Goal: Task Accomplishment & Management: Manage account settings

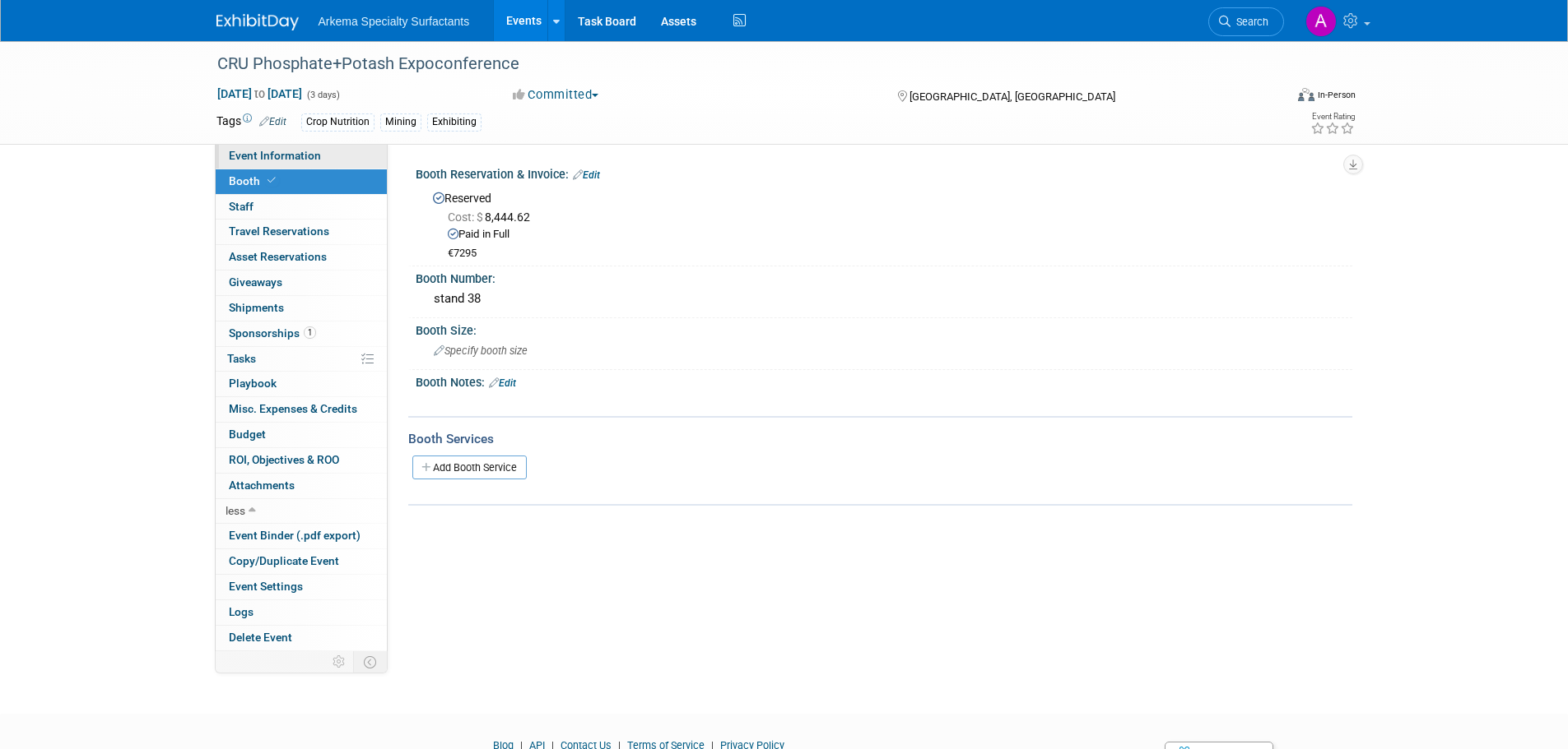
click at [316, 150] on span "Event Information" at bounding box center [275, 156] width 92 height 13
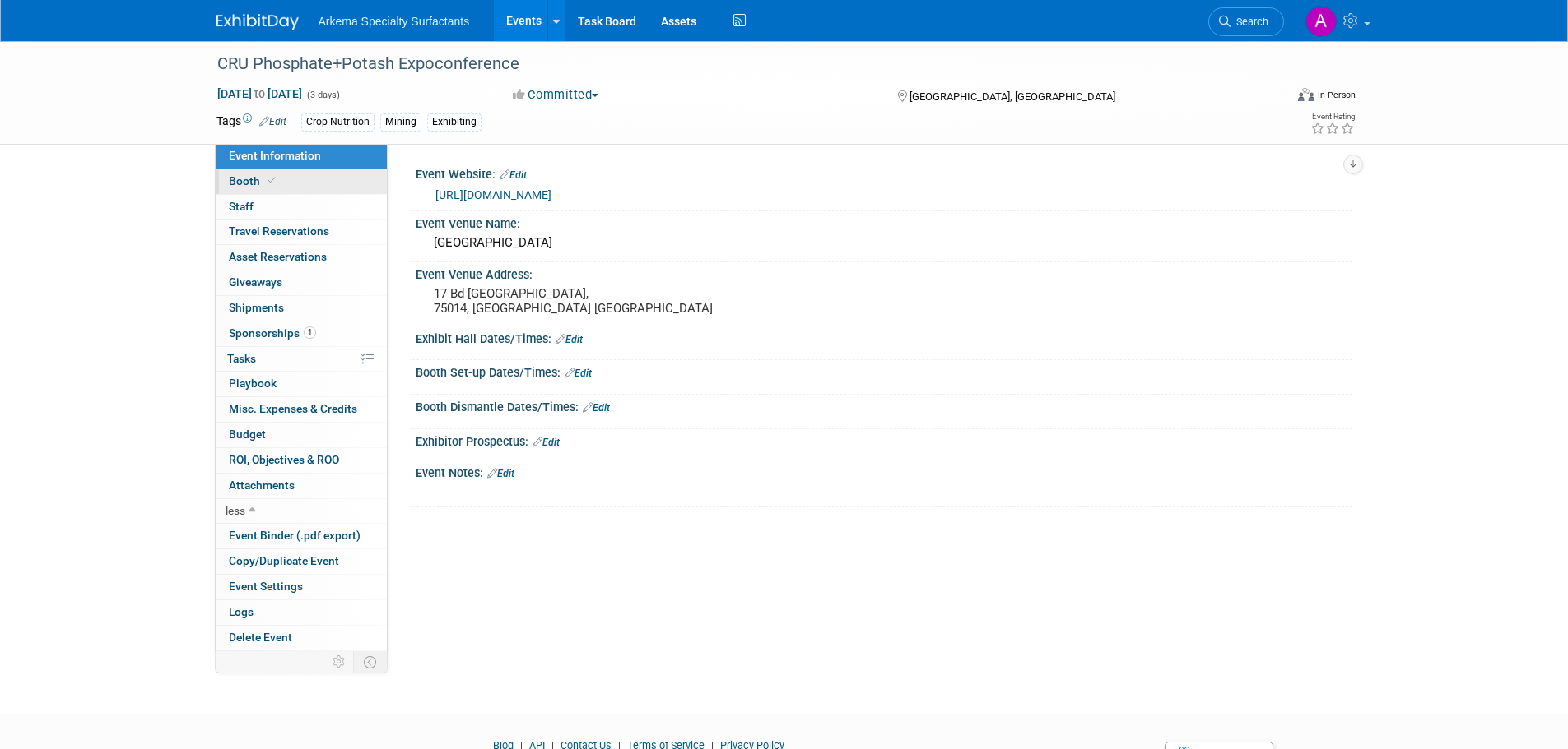
click at [248, 179] on span "Booth" at bounding box center [254, 181] width 50 height 13
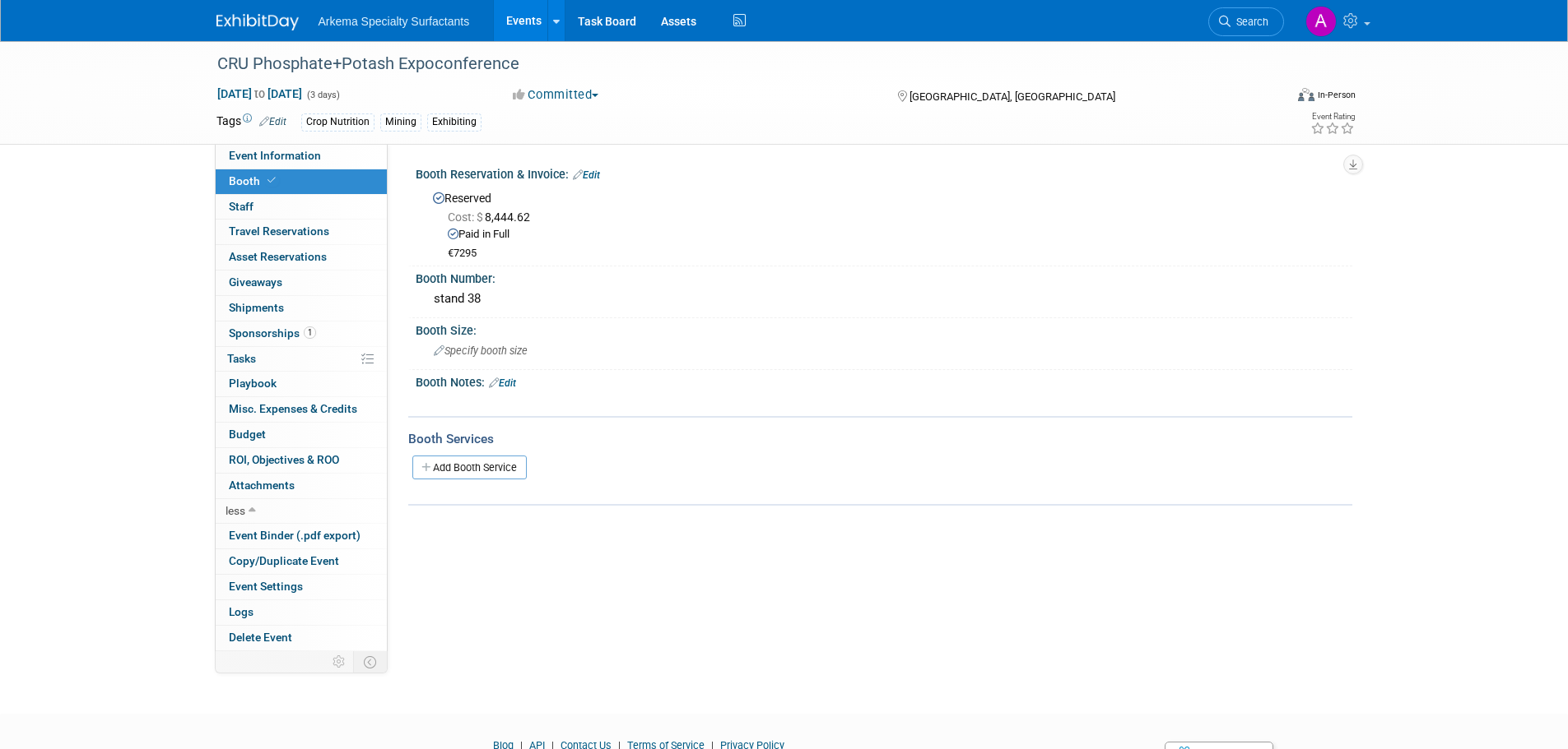
click at [482, 246] on div "€7295" at bounding box center [894, 253] width 892 height 14
click at [593, 172] on link "Edit" at bounding box center [586, 176] width 27 height 12
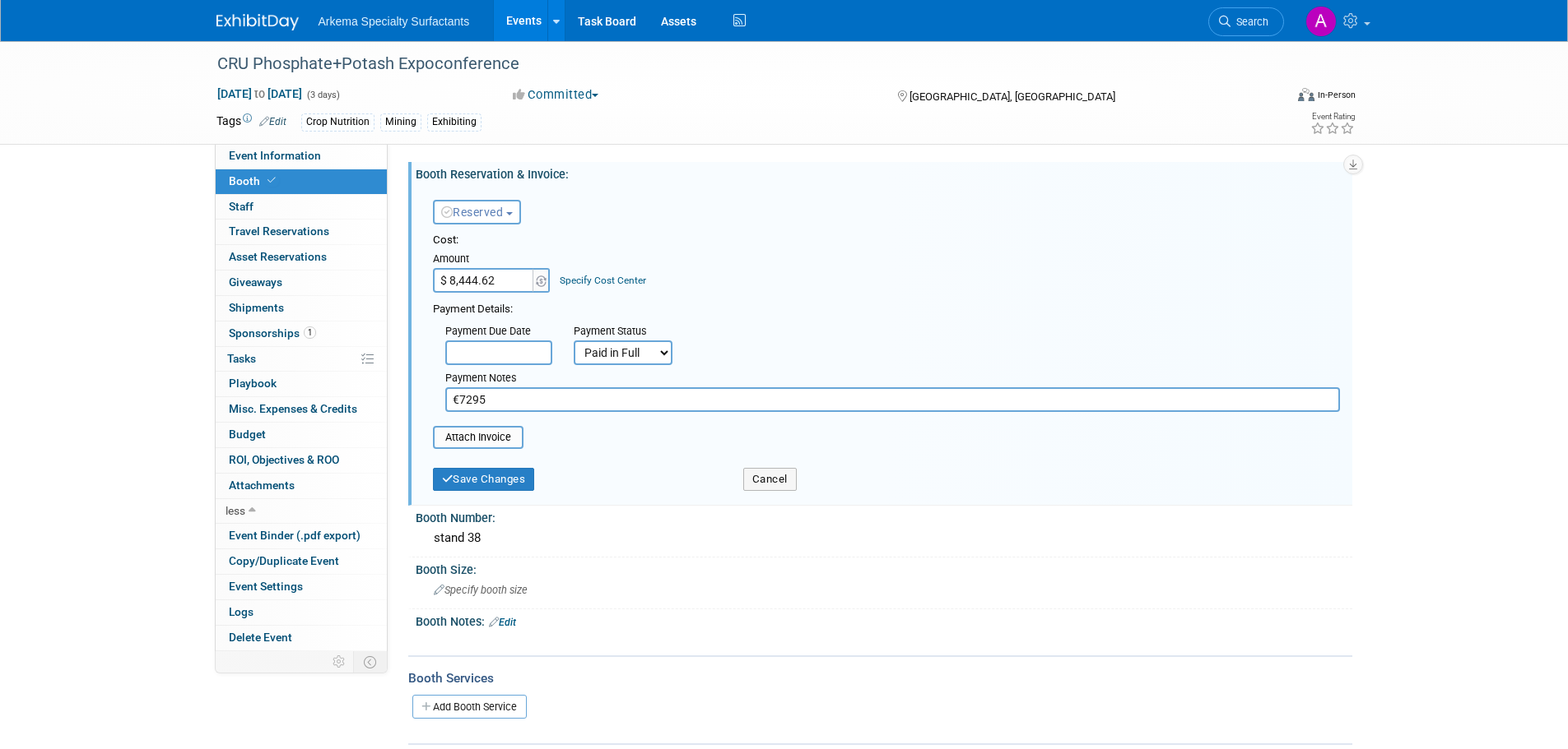
drag, startPoint x: 519, startPoint y: 397, endPoint x: 434, endPoint y: 396, distance: 85.0
click at [434, 396] on div "Payment Notes €7295" at bounding box center [892, 388] width 919 height 47
click at [500, 482] on button "Save Changes" at bounding box center [484, 480] width 102 height 23
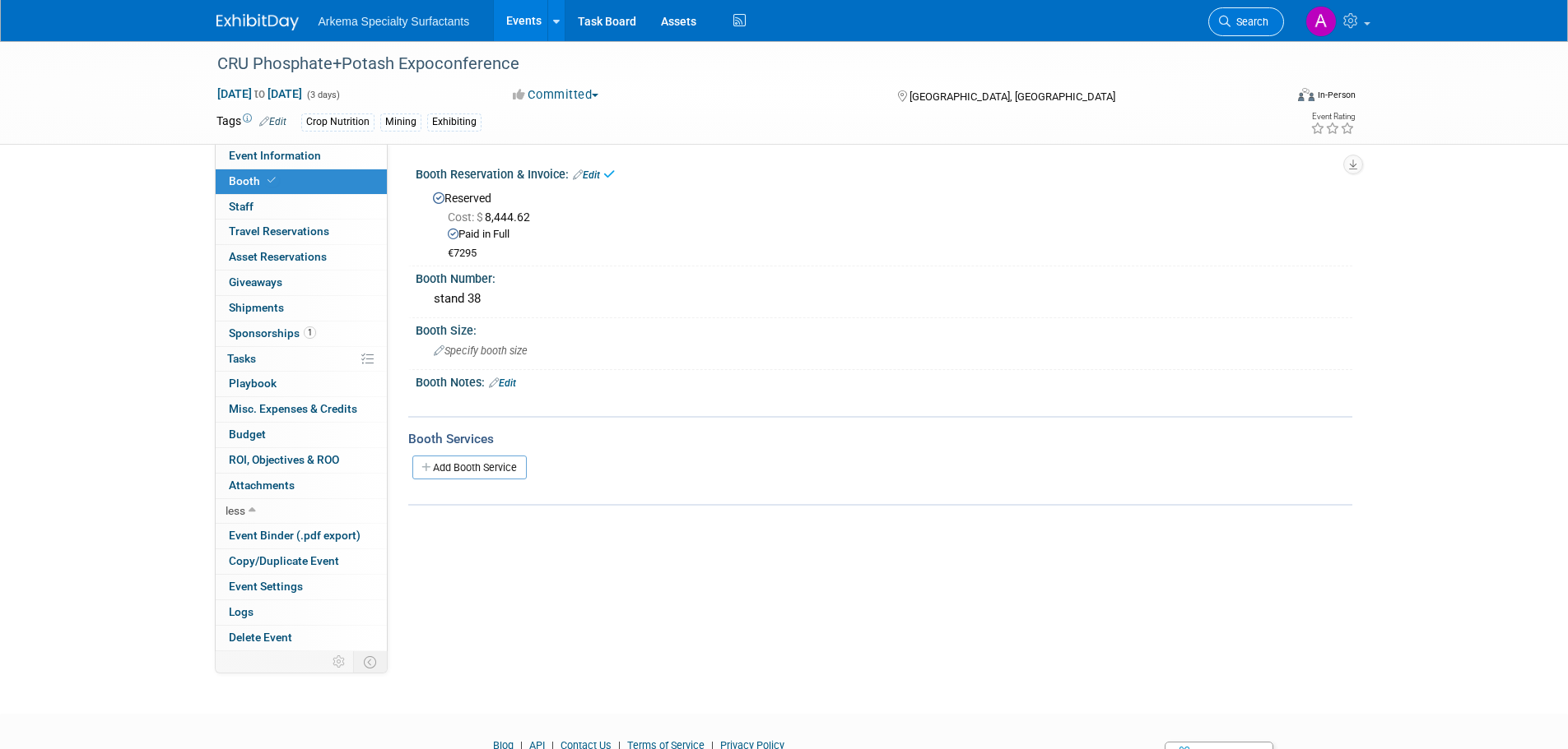
click at [1259, 24] on span "Search" at bounding box center [1249, 21] width 38 height 12
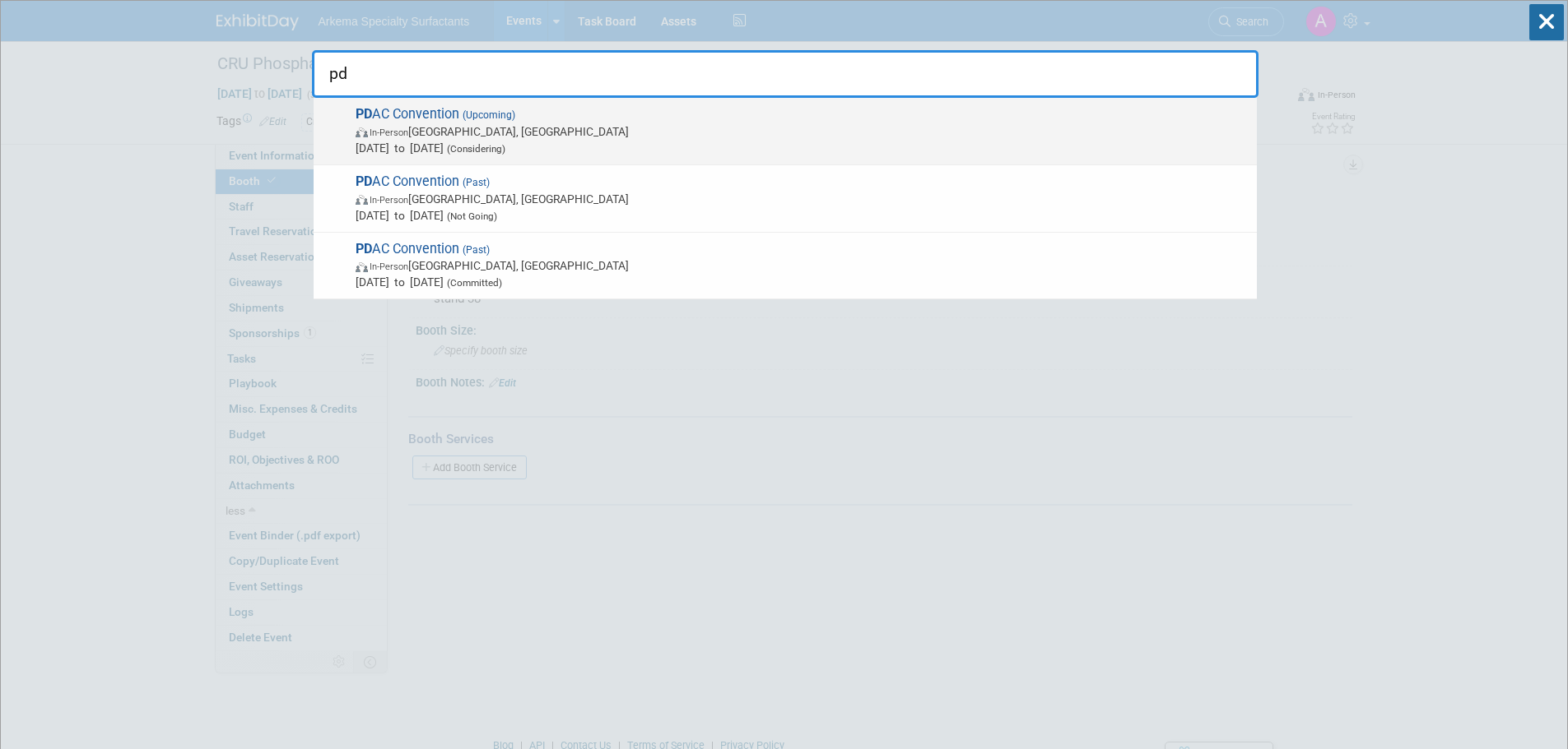
type input "pd"
click at [519, 129] on span "In-Person Toronto, Canada" at bounding box center [801, 132] width 893 height 16
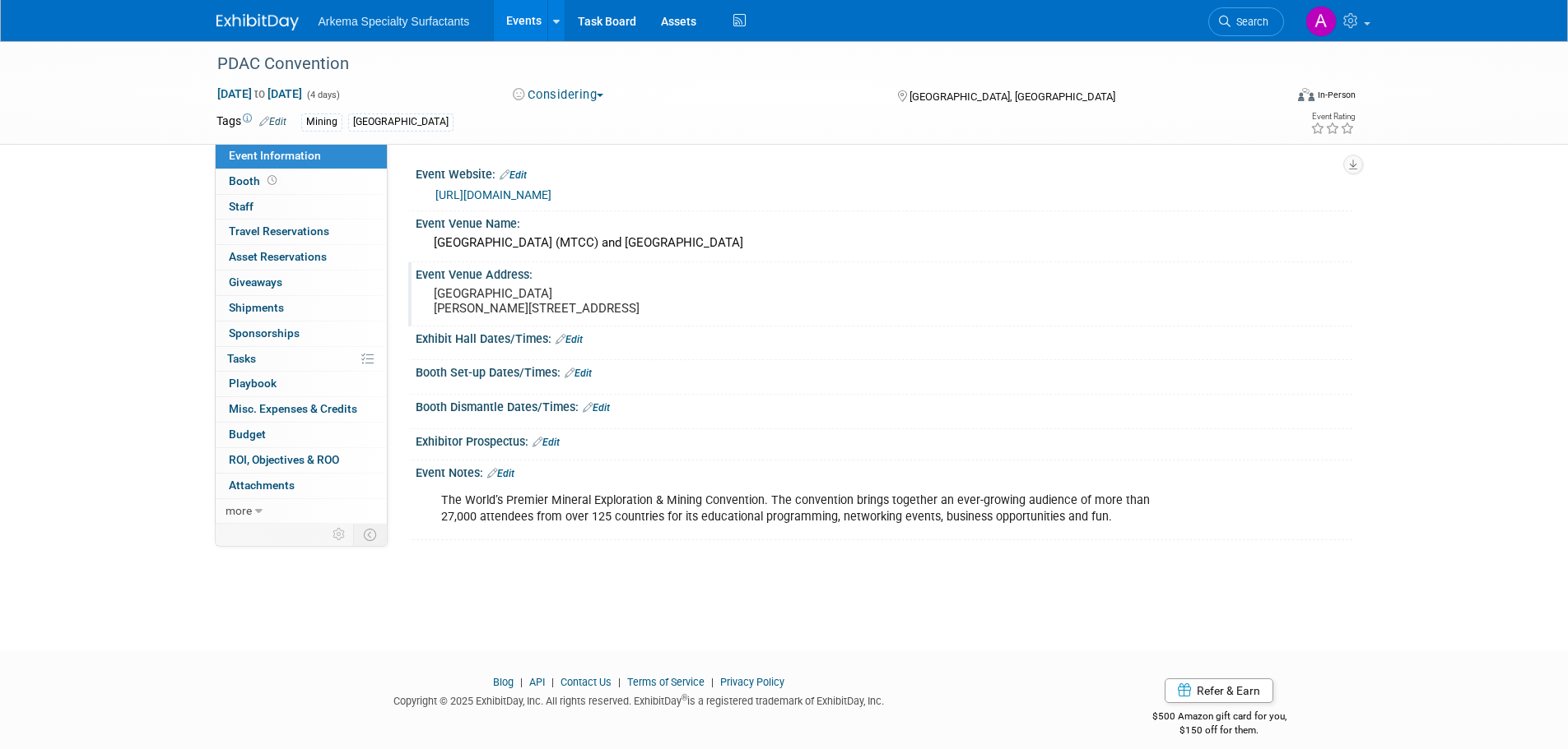
drag, startPoint x: 534, startPoint y: 308, endPoint x: 603, endPoint y: 310, distance: 69.0
click at [603, 310] on pre "Metro Toronto Convention Centre Bremner Blvd 222, Toronto, ON" at bounding box center [610, 301] width 354 height 30
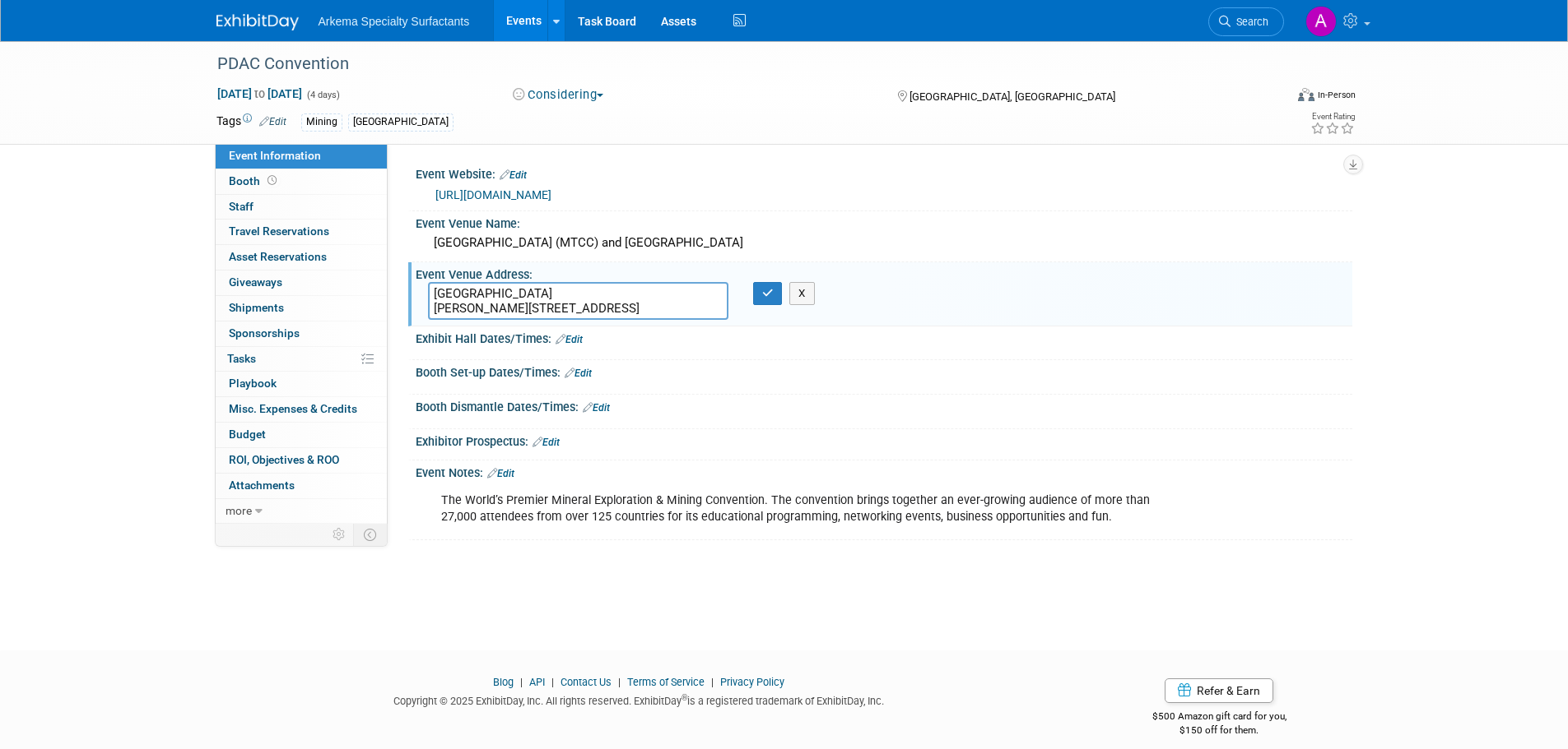
drag, startPoint x: 580, startPoint y: 302, endPoint x: 533, endPoint y: 309, distance: 47.5
click at [533, 309] on textarea "Metro Toronto Convention Centre Bremner Blvd 222, Toronto, ON" at bounding box center [578, 301] width 300 height 38
drag, startPoint x: 538, startPoint y: 307, endPoint x: 619, endPoint y: 311, distance: 81.1
click at [619, 311] on textarea "Metro Toronto Convention Centre Bremner Blvd 222, Toronto, ON" at bounding box center [578, 301] width 300 height 38
click at [771, 295] on icon "button" at bounding box center [768, 293] width 12 height 11
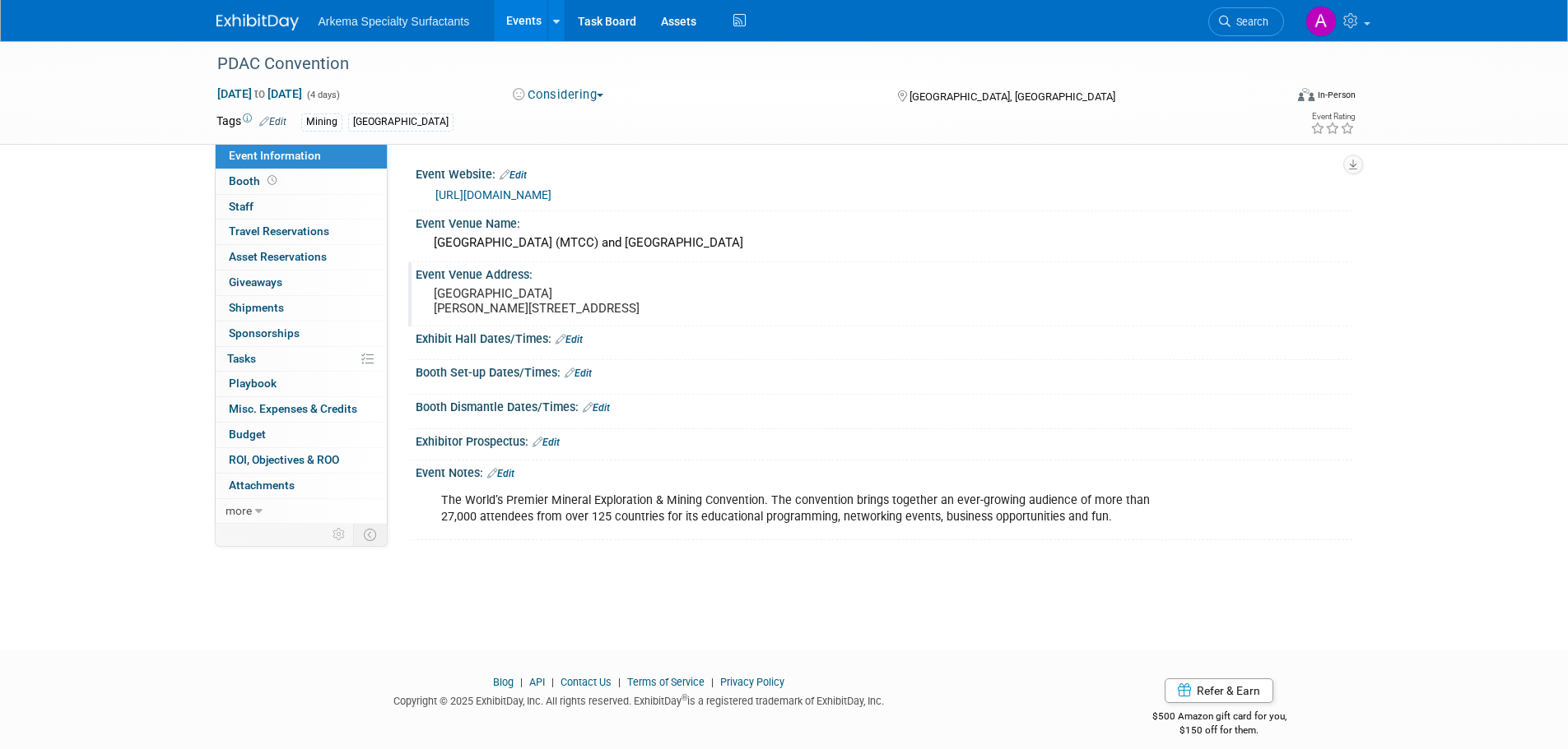
click at [514, 16] on link "Events" at bounding box center [523, 21] width 60 height 41
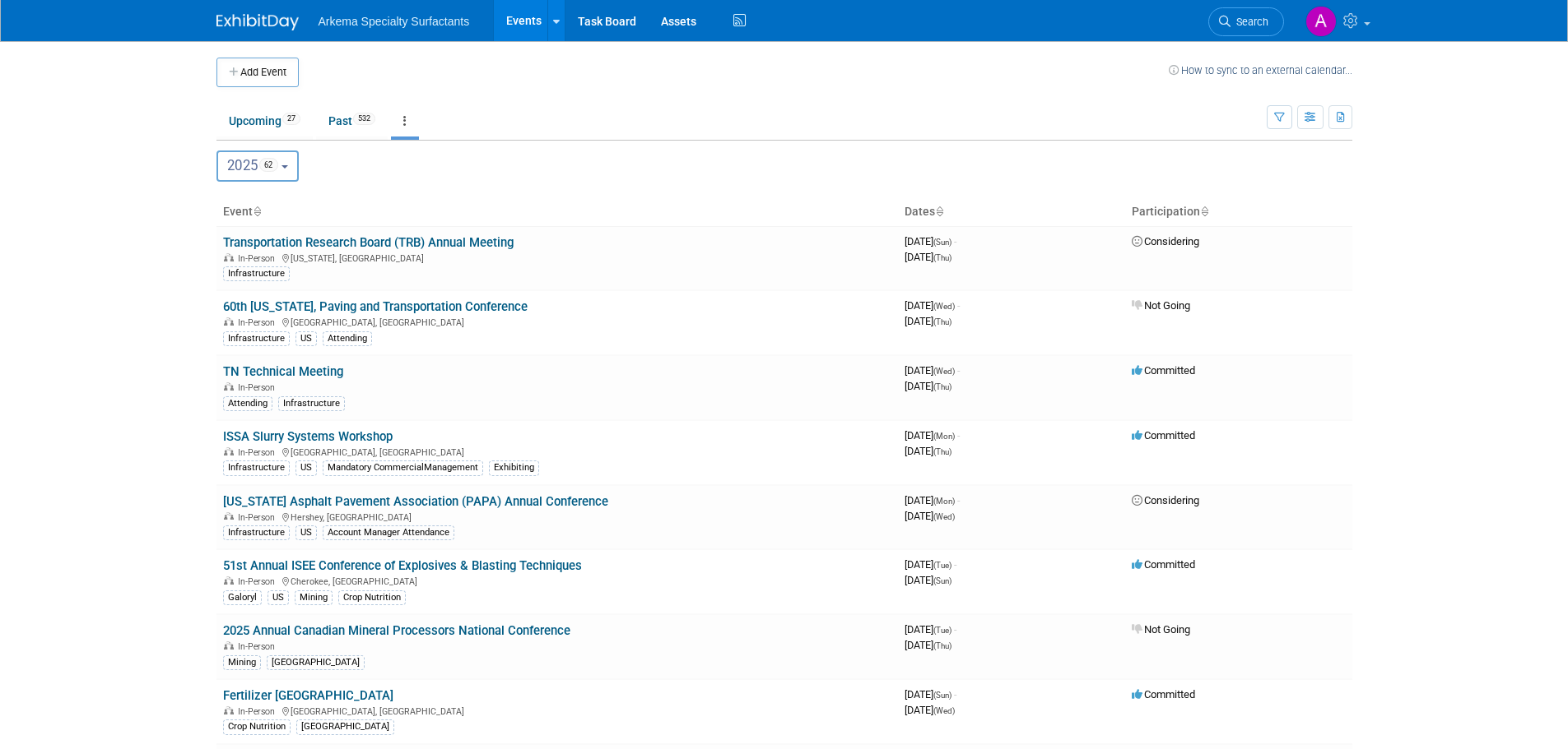
click at [288, 166] on b "button" at bounding box center [284, 167] width 7 height 3
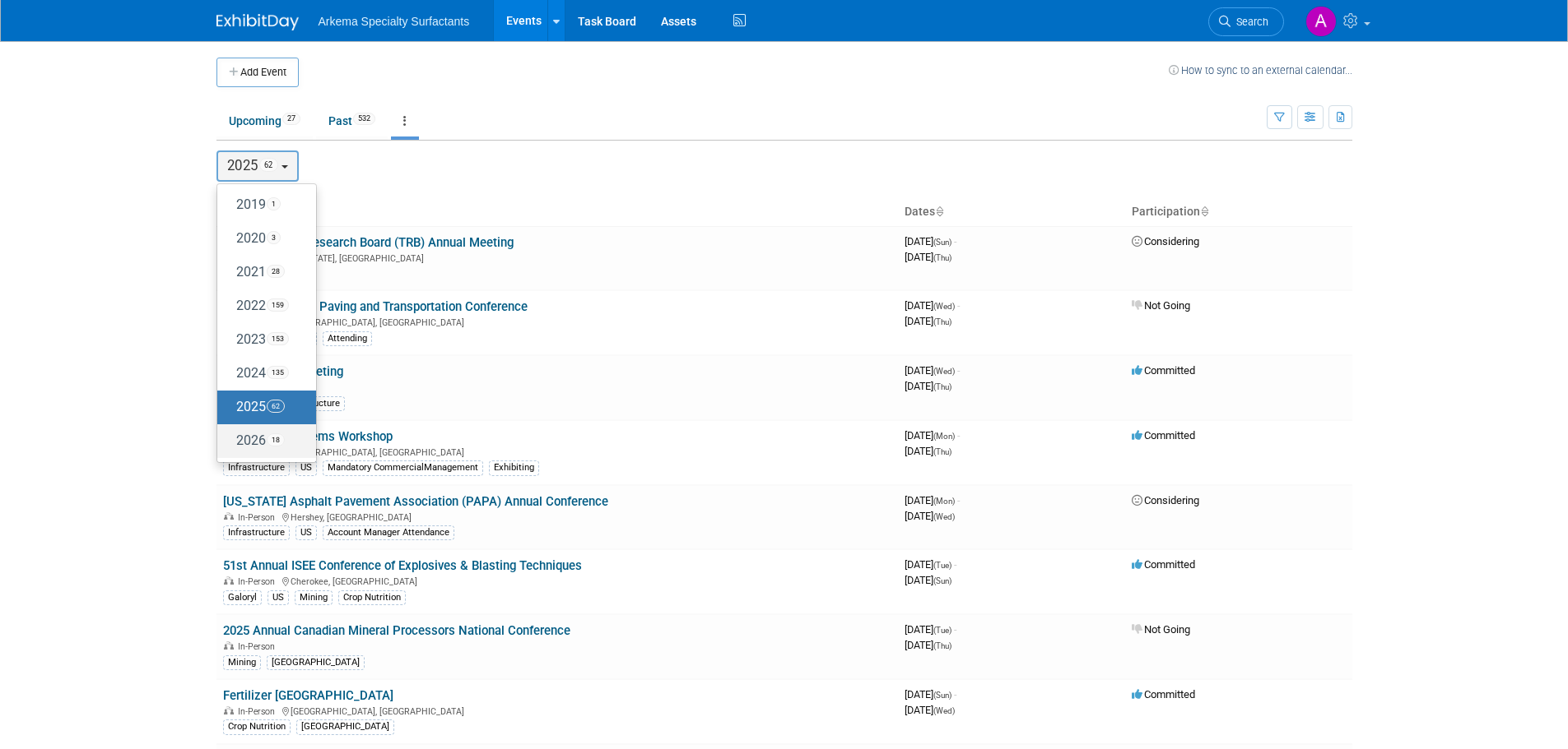
click at [256, 438] on label "2026 18" at bounding box center [263, 441] width 74 height 27
click at [231, 438] on input "2026 18" at bounding box center [225, 440] width 11 height 11
select select "2026"
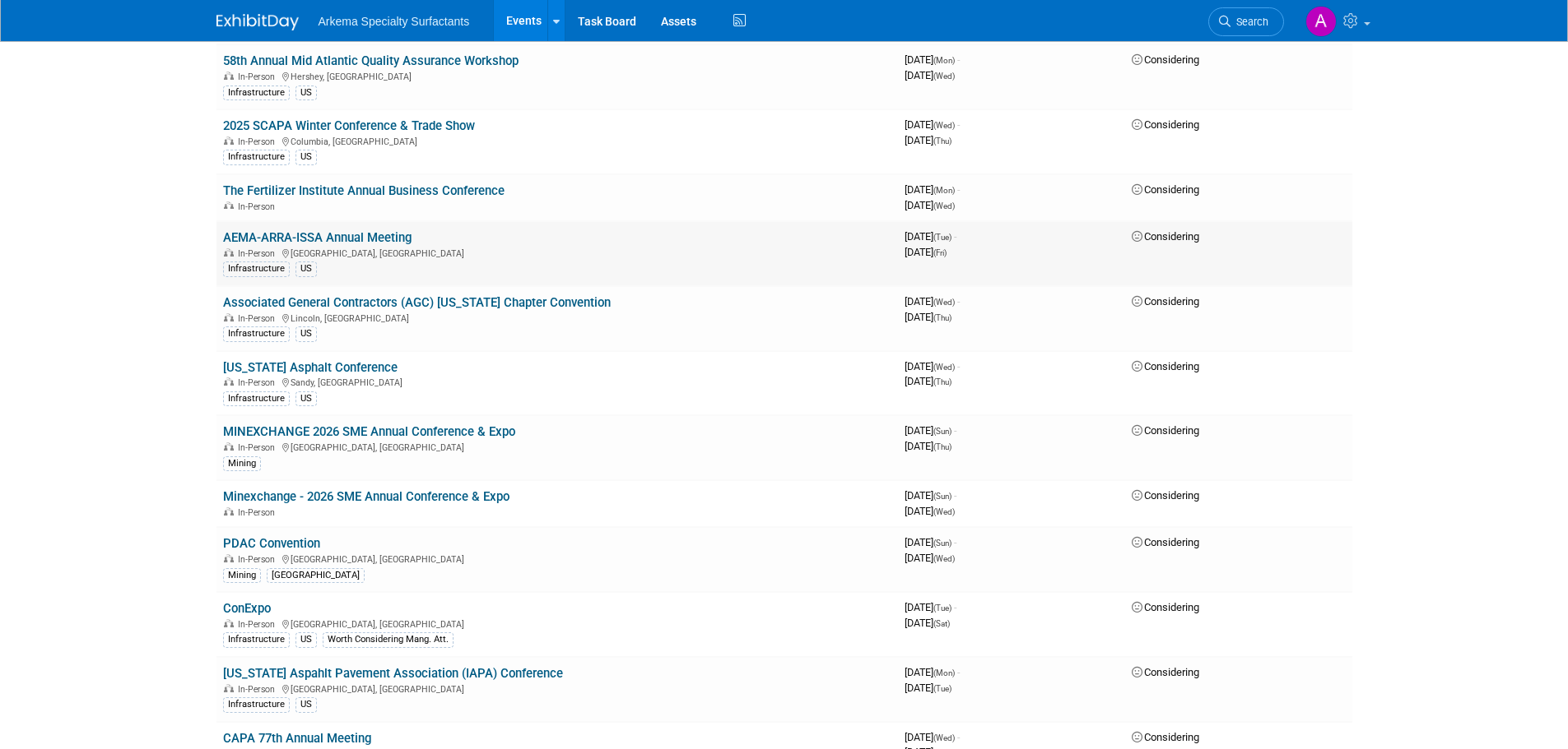
scroll to position [329, 0]
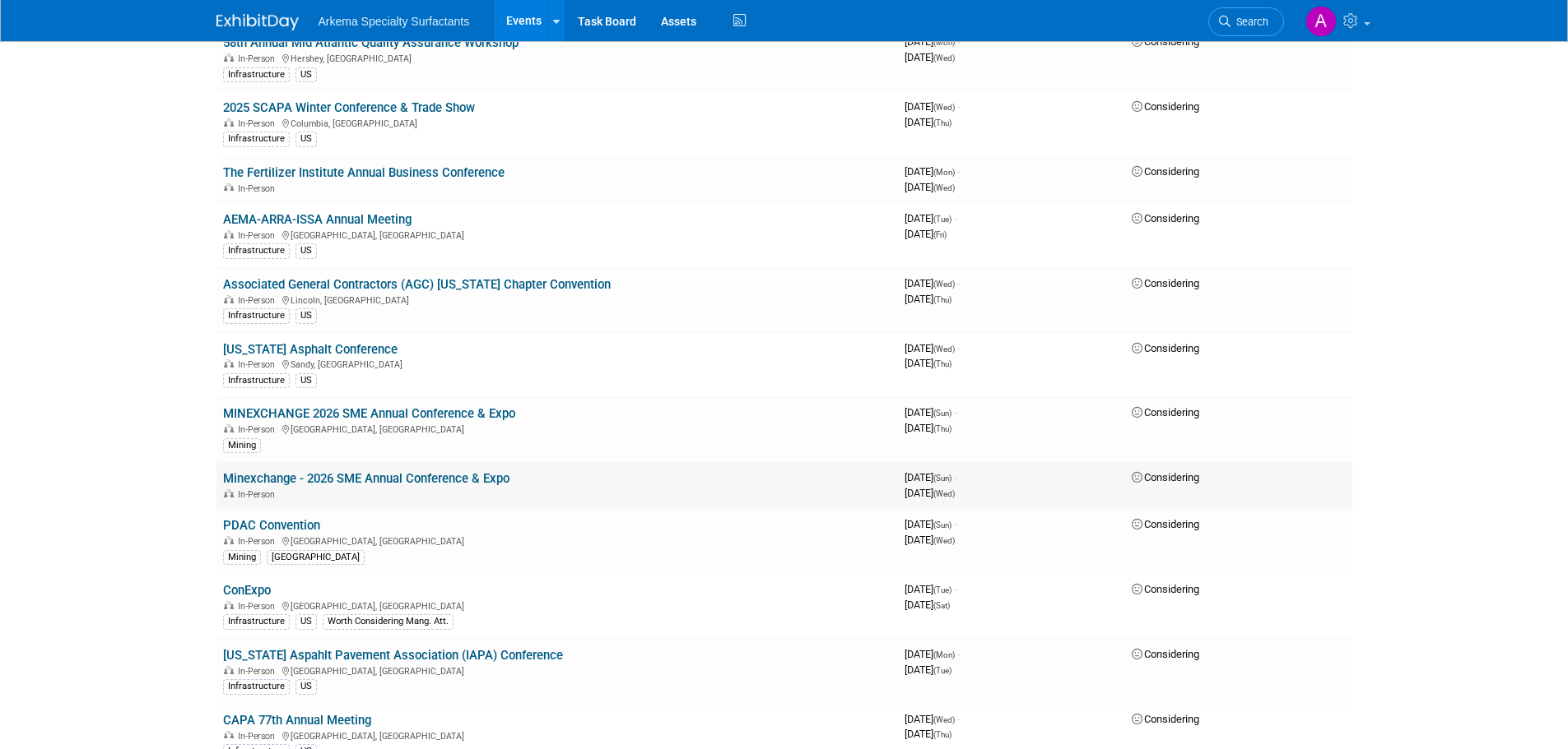
click at [483, 482] on link "Minexchange - 2026 SME Annual Conference & Expo" at bounding box center [366, 479] width 286 height 15
click at [435, 408] on link "MINEXCHANGE 2026 SME Annual Conference & Expo" at bounding box center [369, 414] width 292 height 15
click at [426, 481] on link "Minexchange - 2026 SME Annual Conference & Expo" at bounding box center [366, 479] width 286 height 15
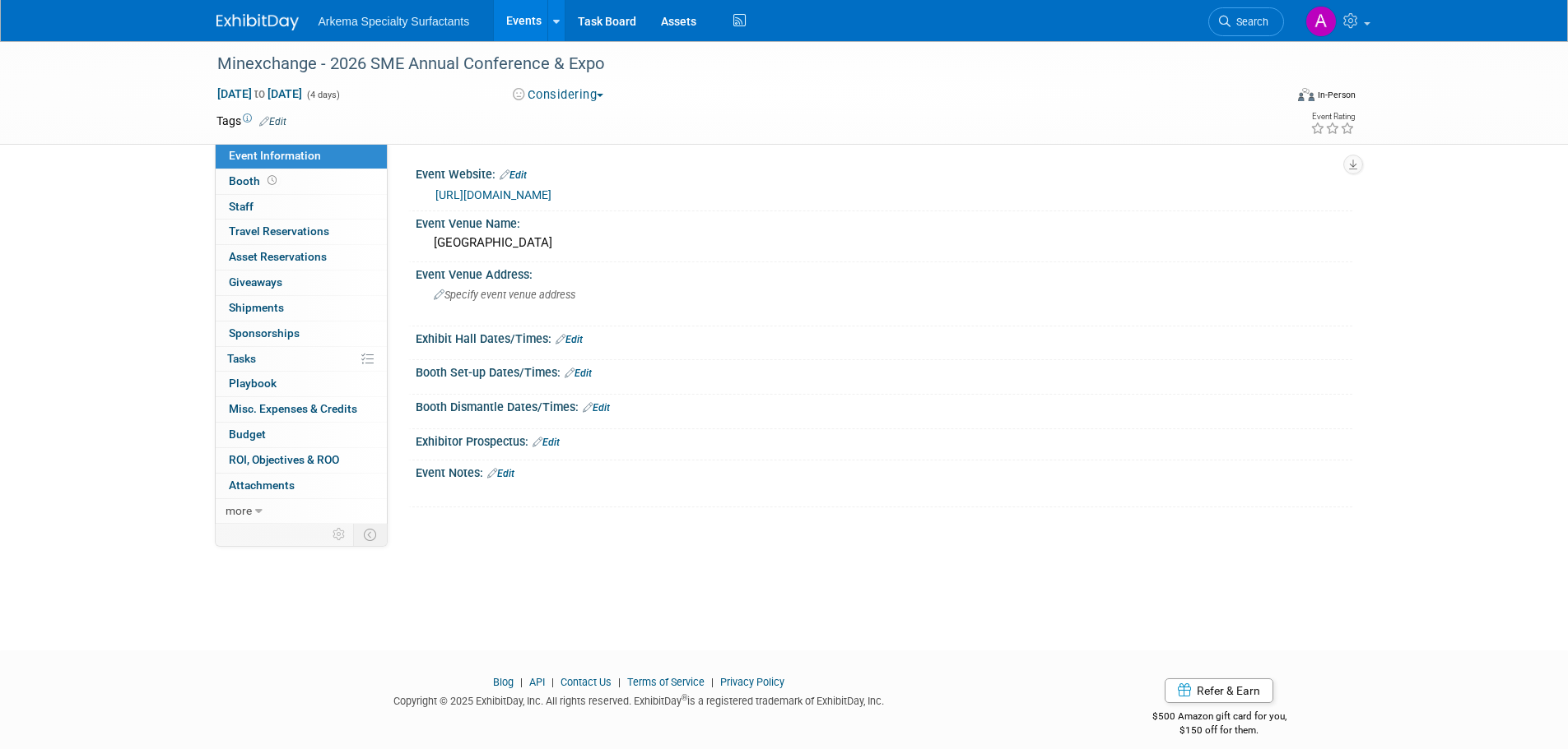
click at [525, 174] on link "Edit" at bounding box center [513, 176] width 27 height 12
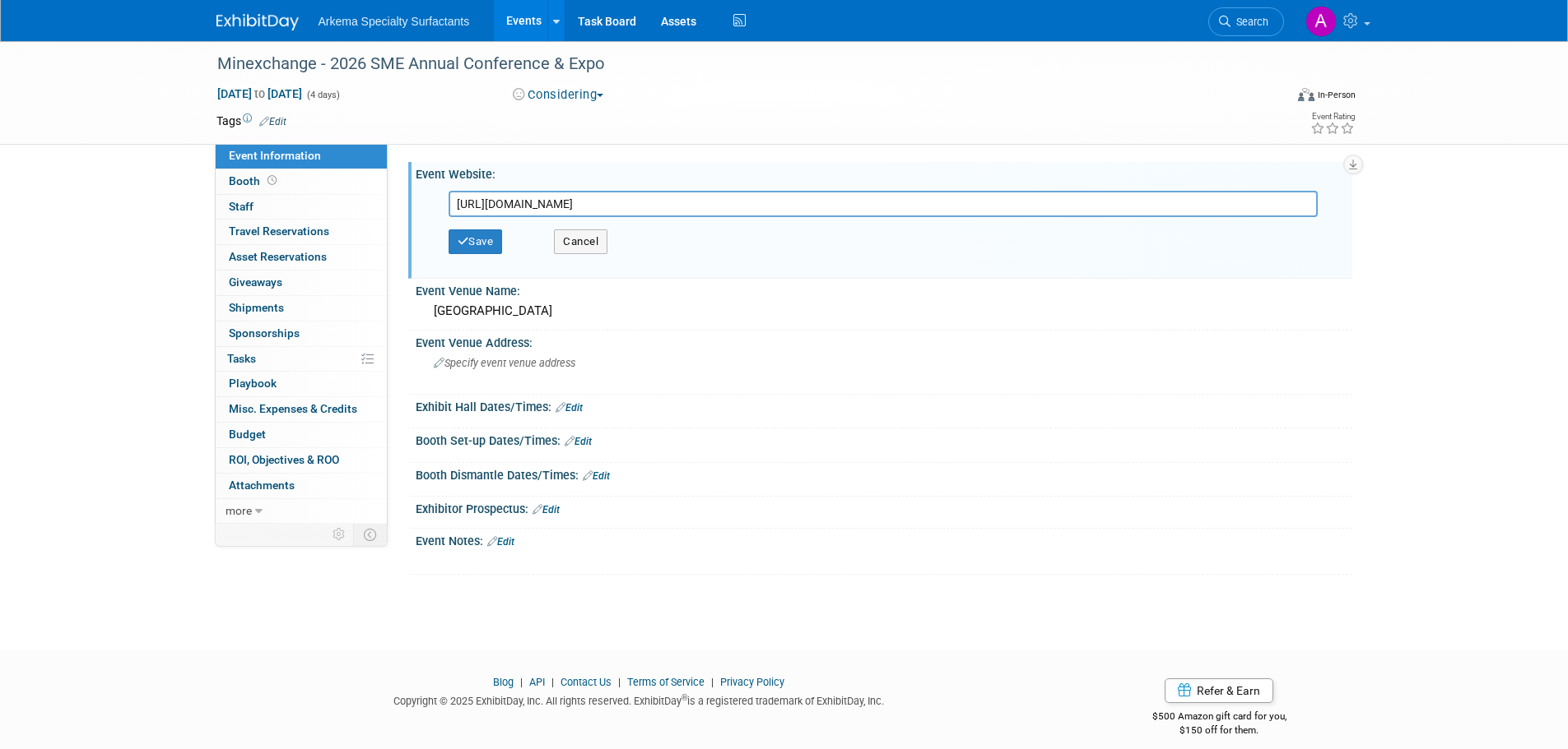
drag, startPoint x: 688, startPoint y: 204, endPoint x: 392, endPoint y: 209, distance: 296.0
click at [392, 209] on div "Event Website: Edit [URL][DOMAIN_NAME] [URL][DOMAIN_NAME] Save Cancel Event Ven…" at bounding box center [870, 334] width 965 height 380
click at [594, 246] on button "Cancel" at bounding box center [580, 242] width 54 height 25
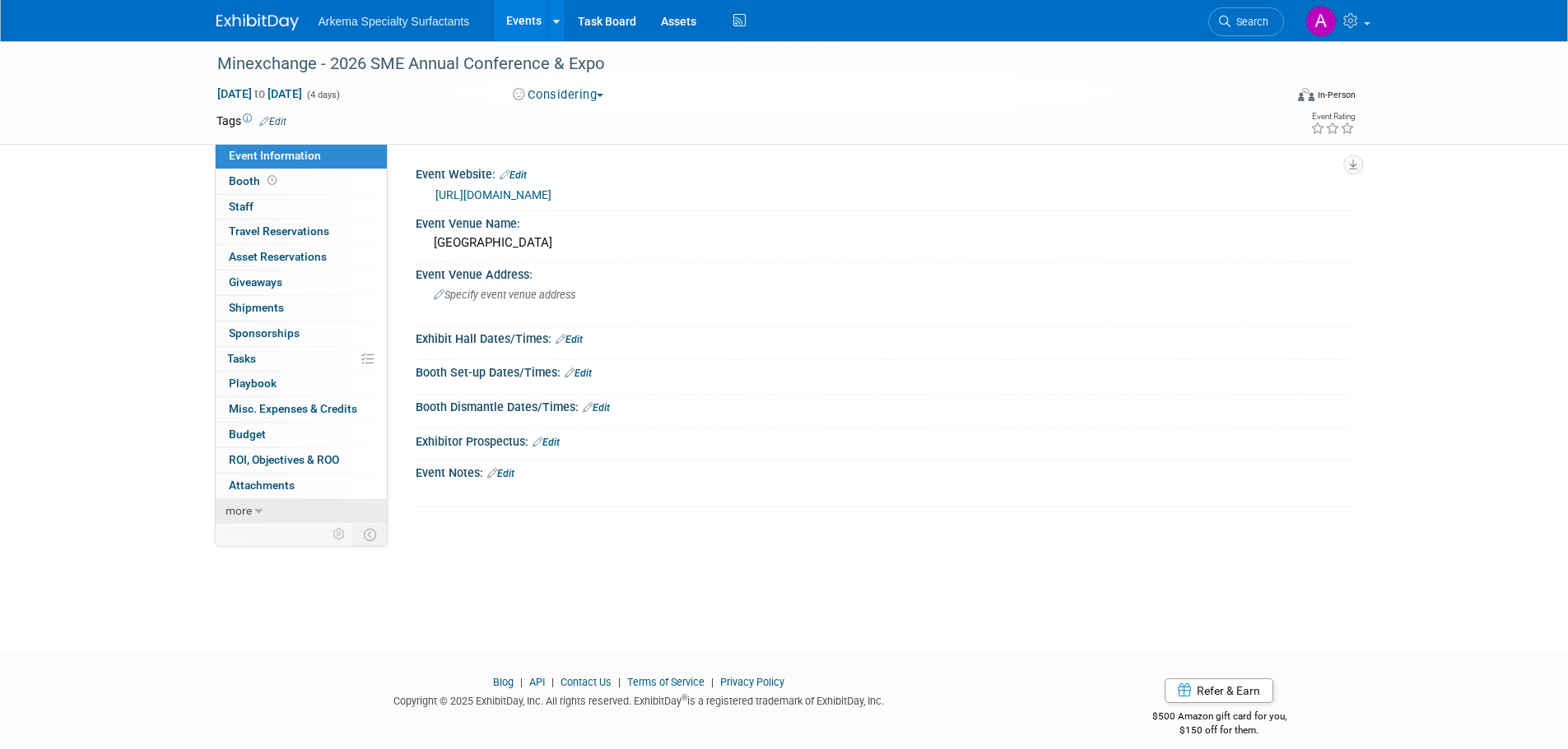
click at [246, 512] on span "more" at bounding box center [239, 511] width 26 height 13
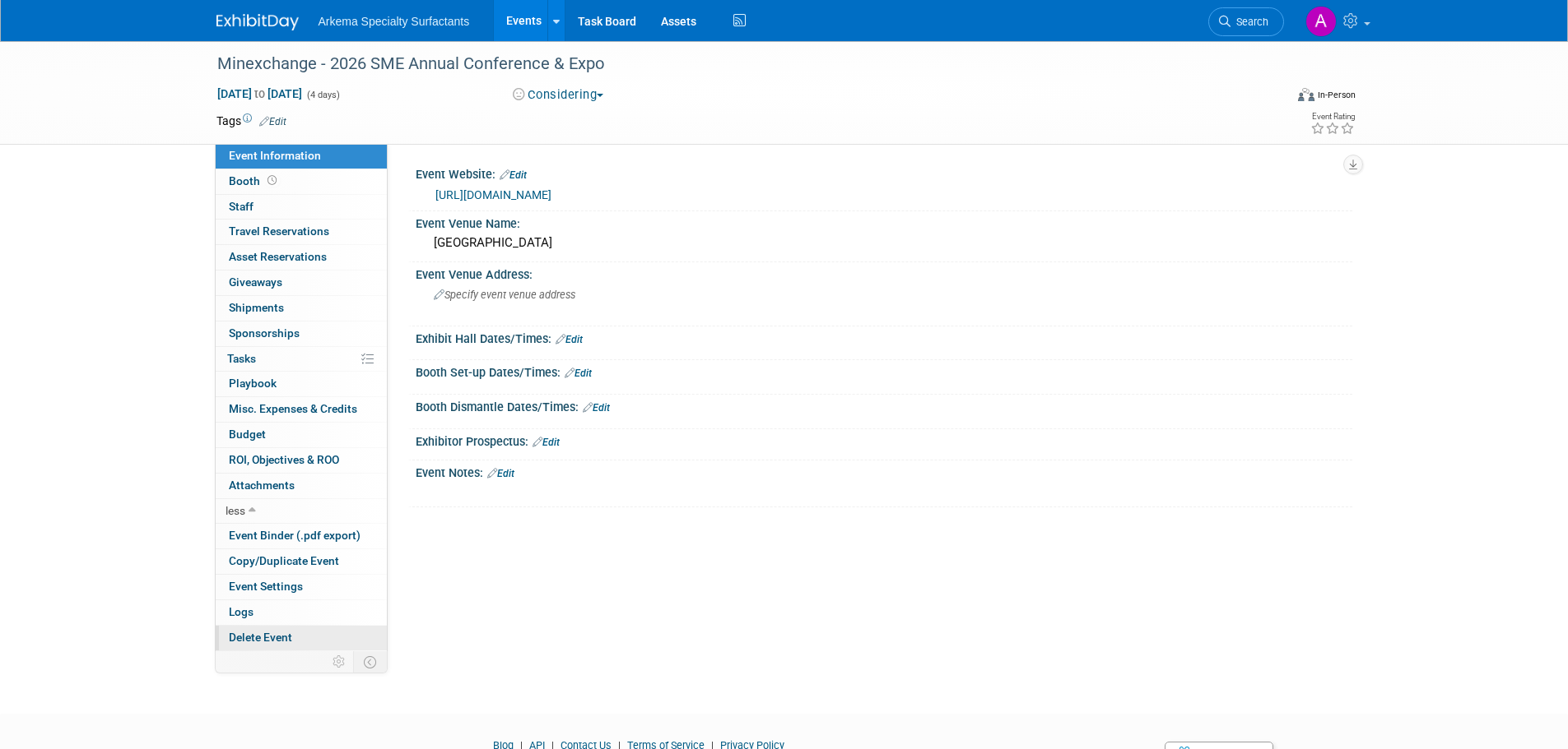
click at [270, 631] on span "Delete Event" at bounding box center [261, 638] width 63 height 13
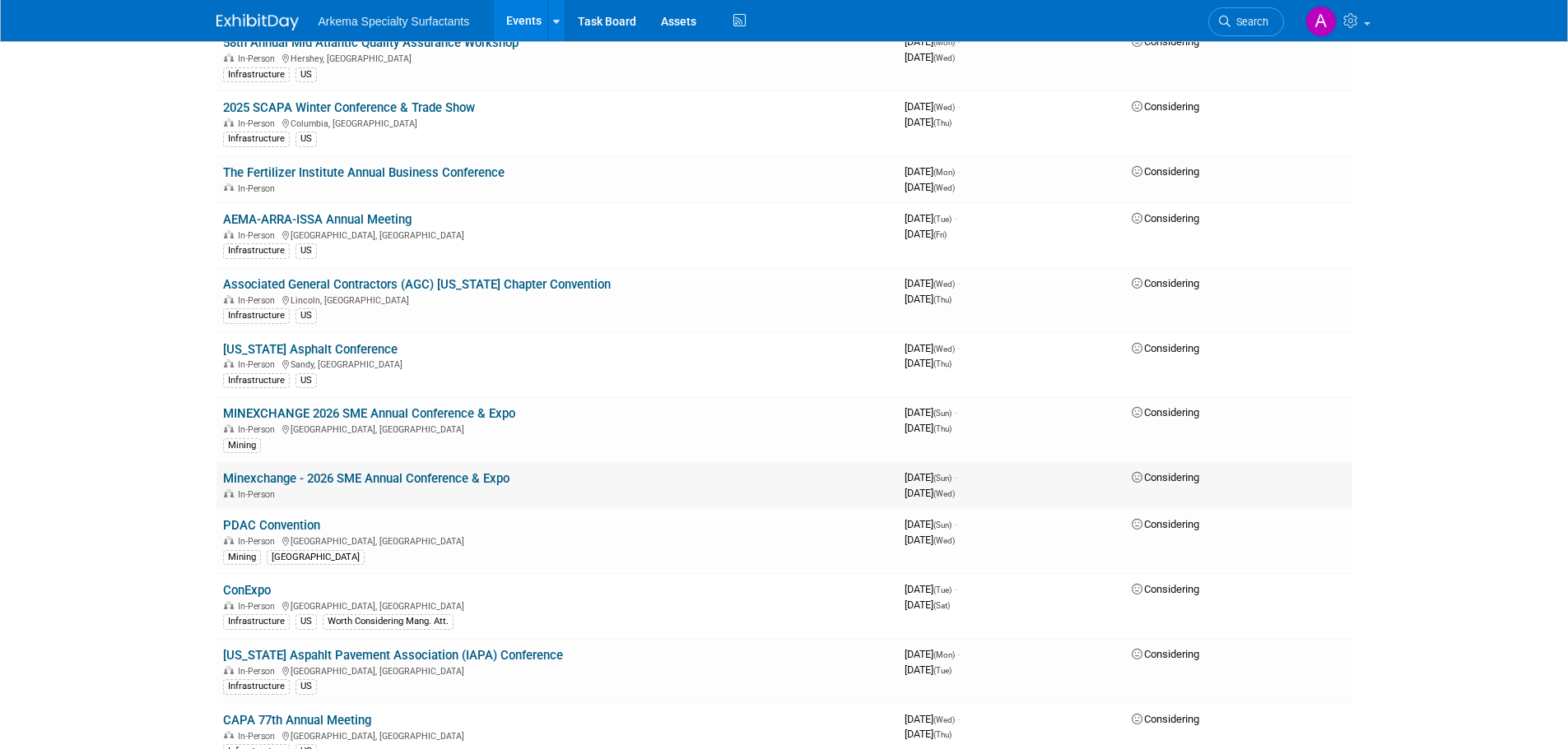
click at [456, 482] on link "Minexchange - 2026 SME Annual Conference & Expo" at bounding box center [366, 479] width 286 height 15
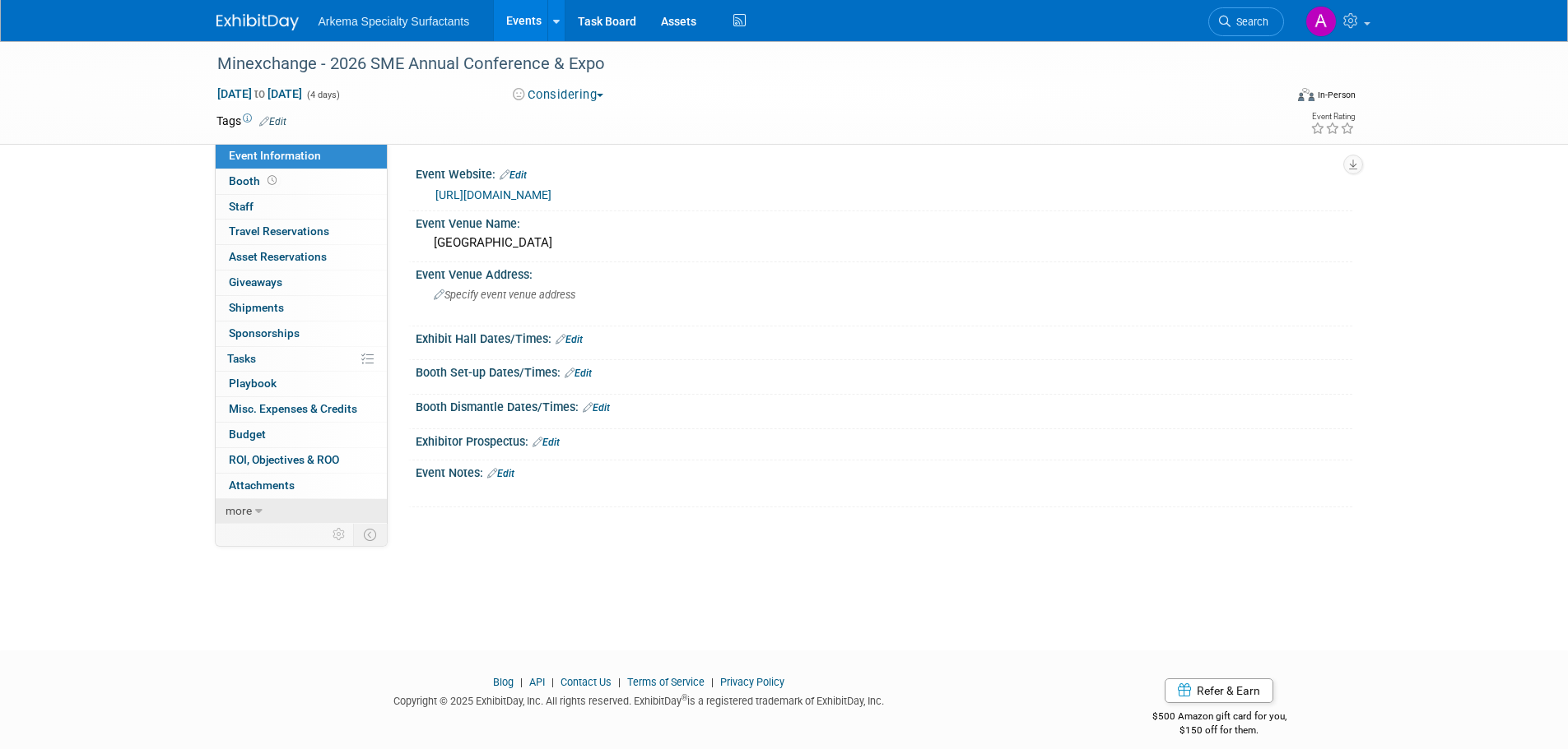
click at [256, 508] on icon at bounding box center [258, 512] width 7 height 12
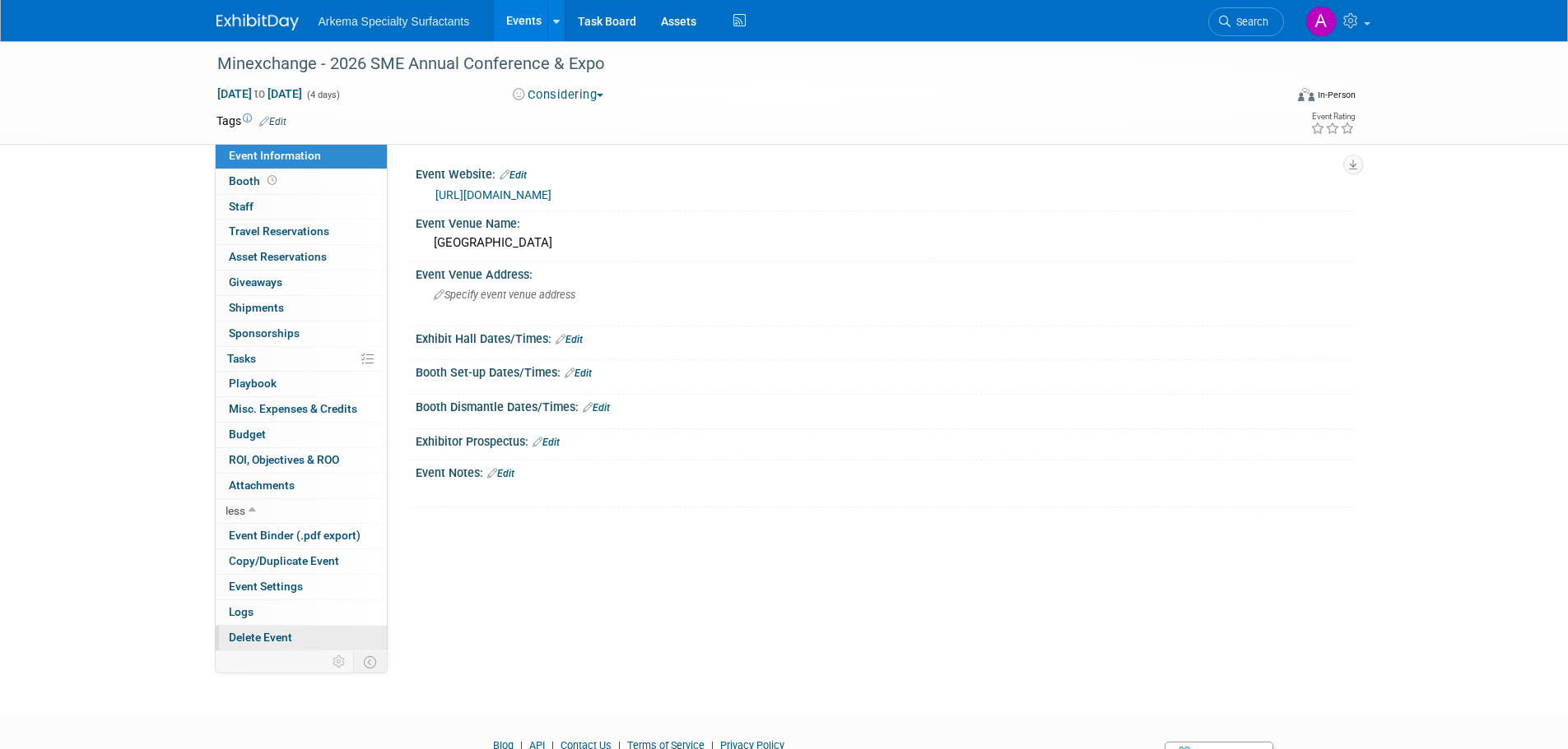
click at [265, 630] on link "Delete Event" at bounding box center [302, 639] width 171 height 25
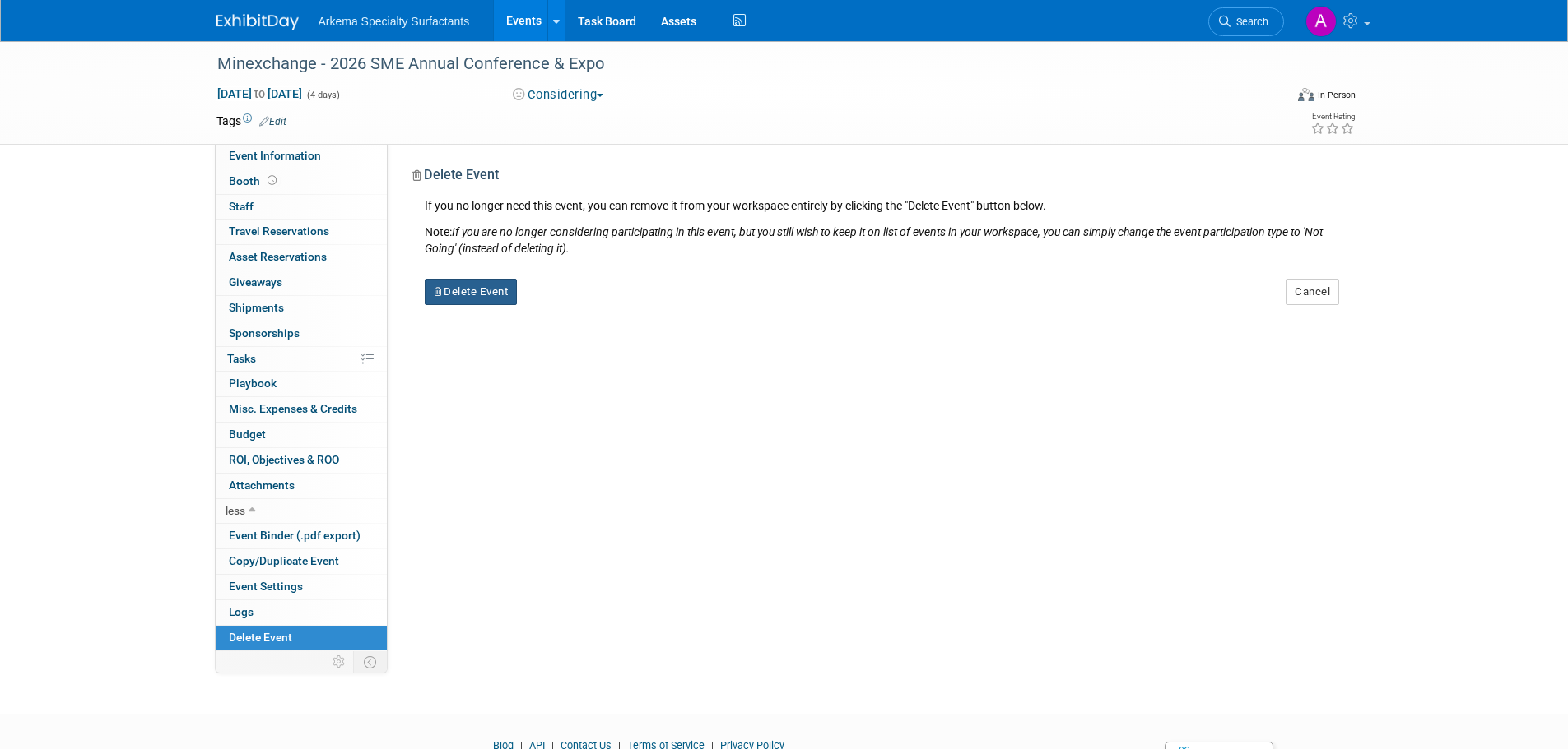
click at [509, 296] on button "Delete Event" at bounding box center [471, 292] width 93 height 26
click at [580, 300] on link "Yes" at bounding box center [575, 305] width 48 height 26
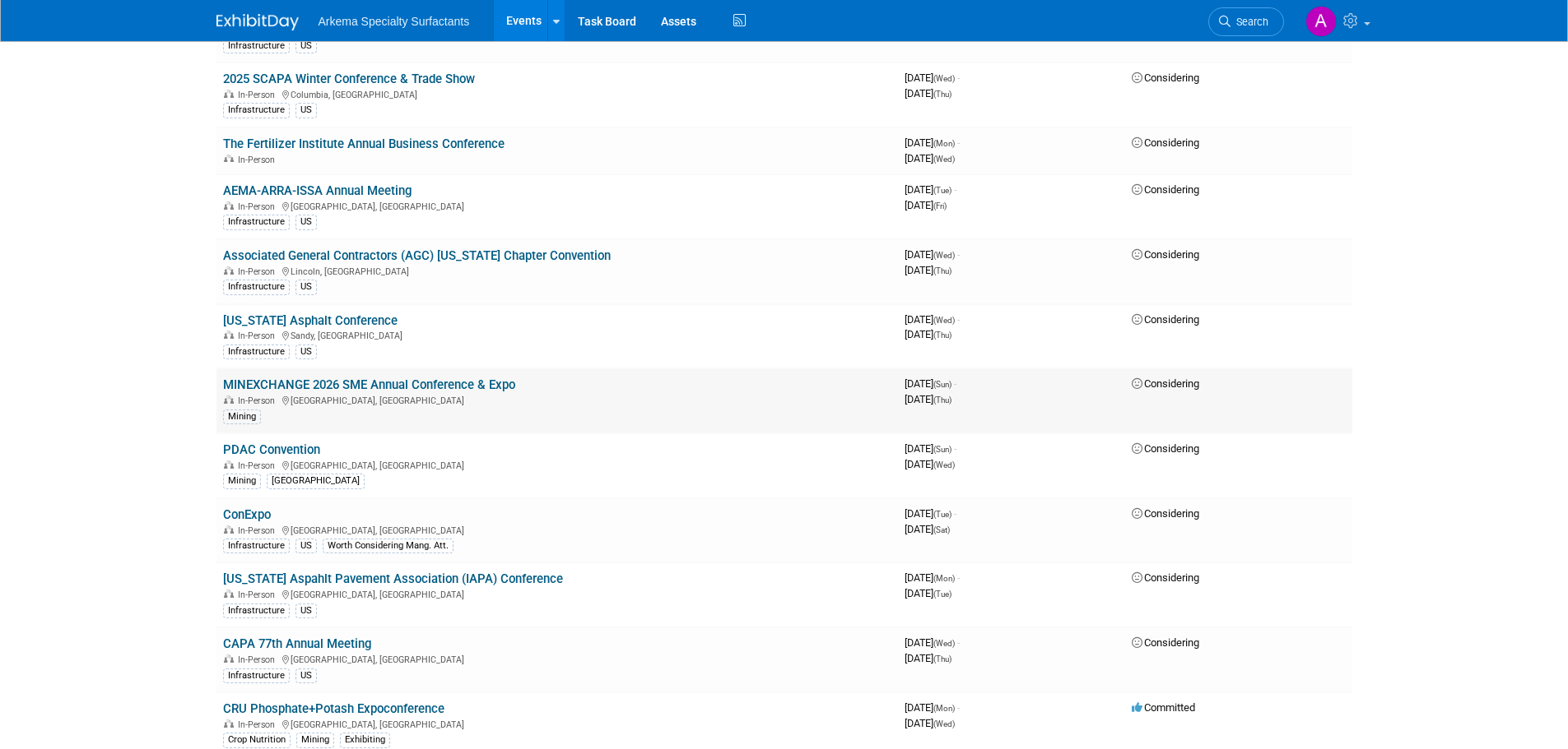
scroll to position [411, 0]
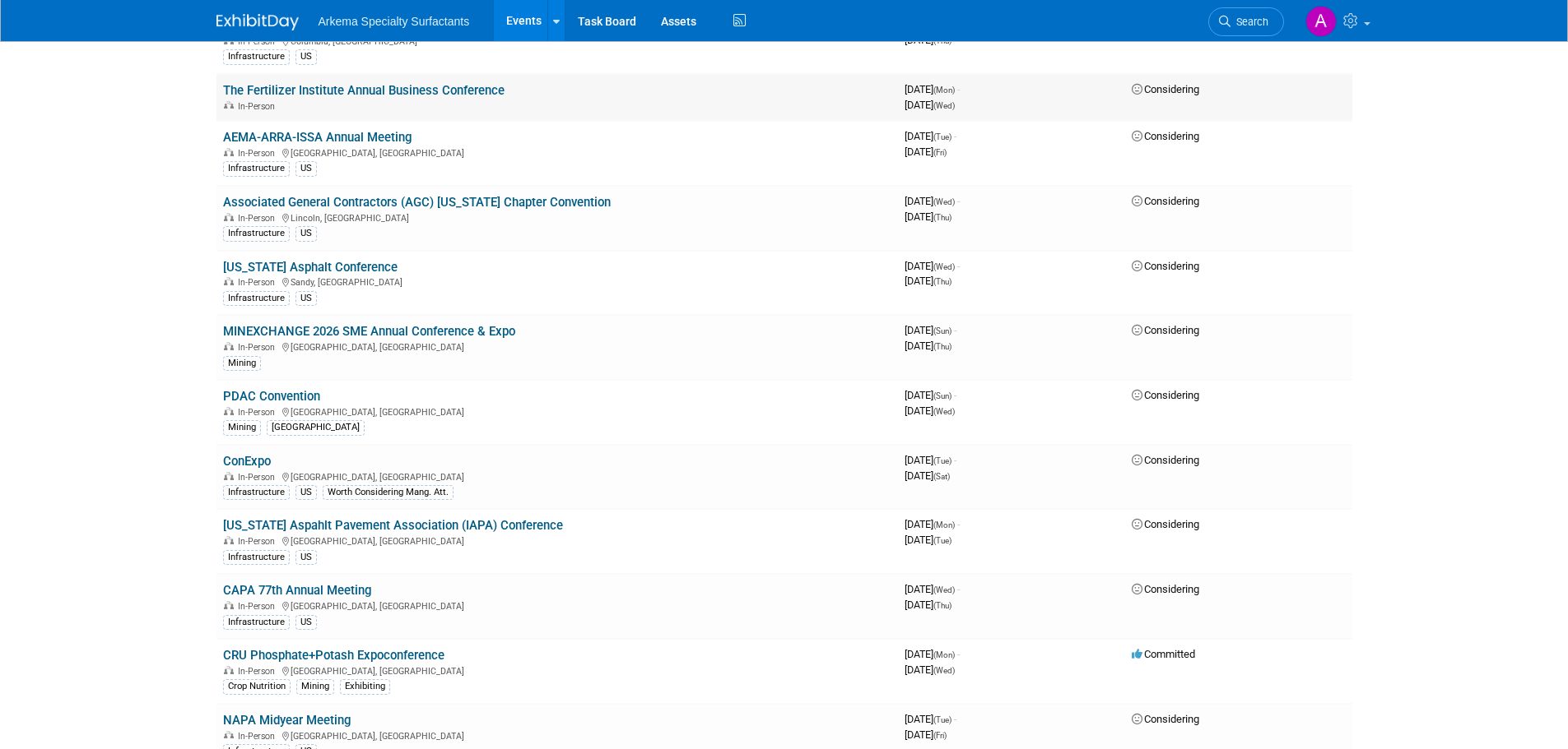
click at [408, 91] on link "The Fertilizer Institute Annual Business Conference" at bounding box center [364, 91] width 281 height 15
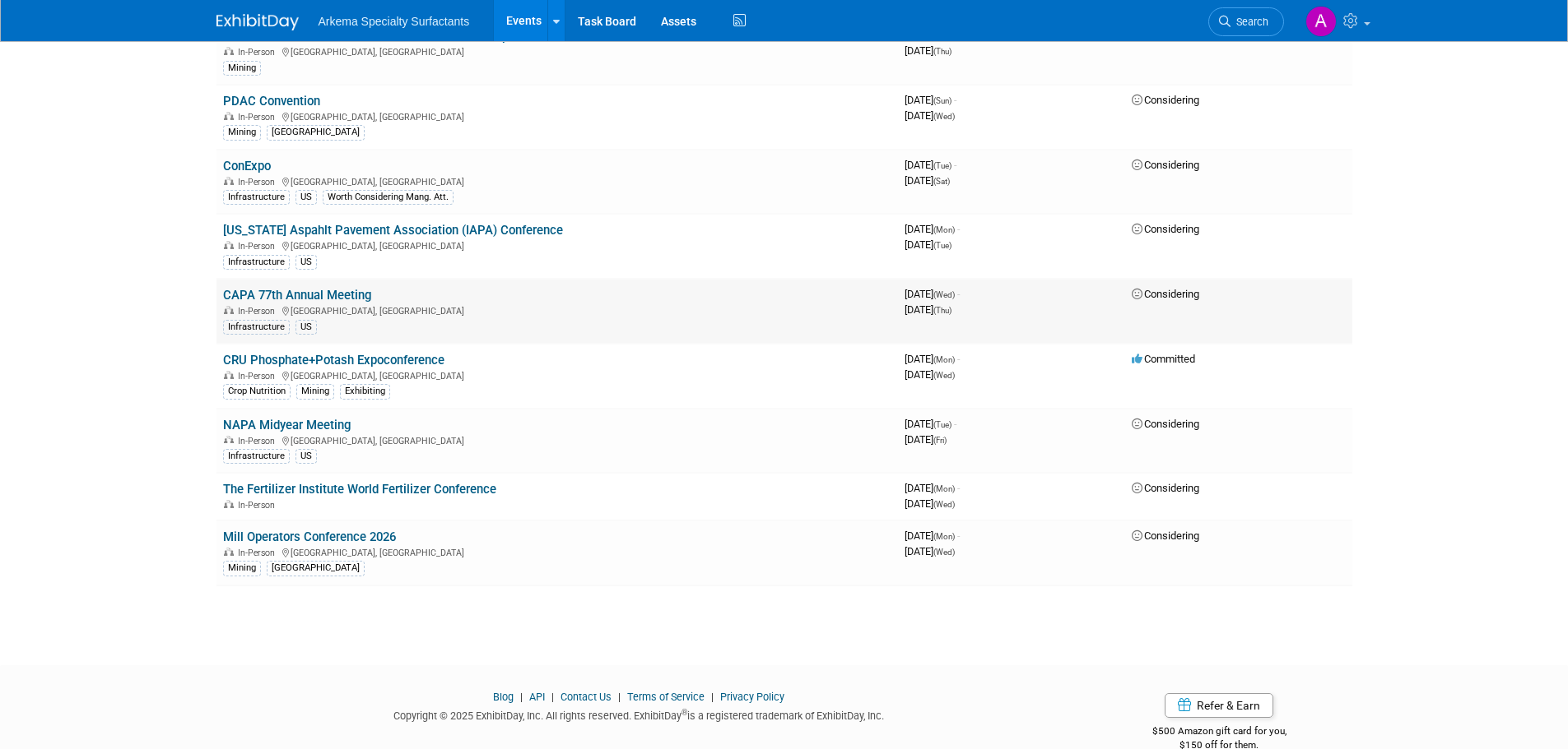
scroll to position [737, 0]
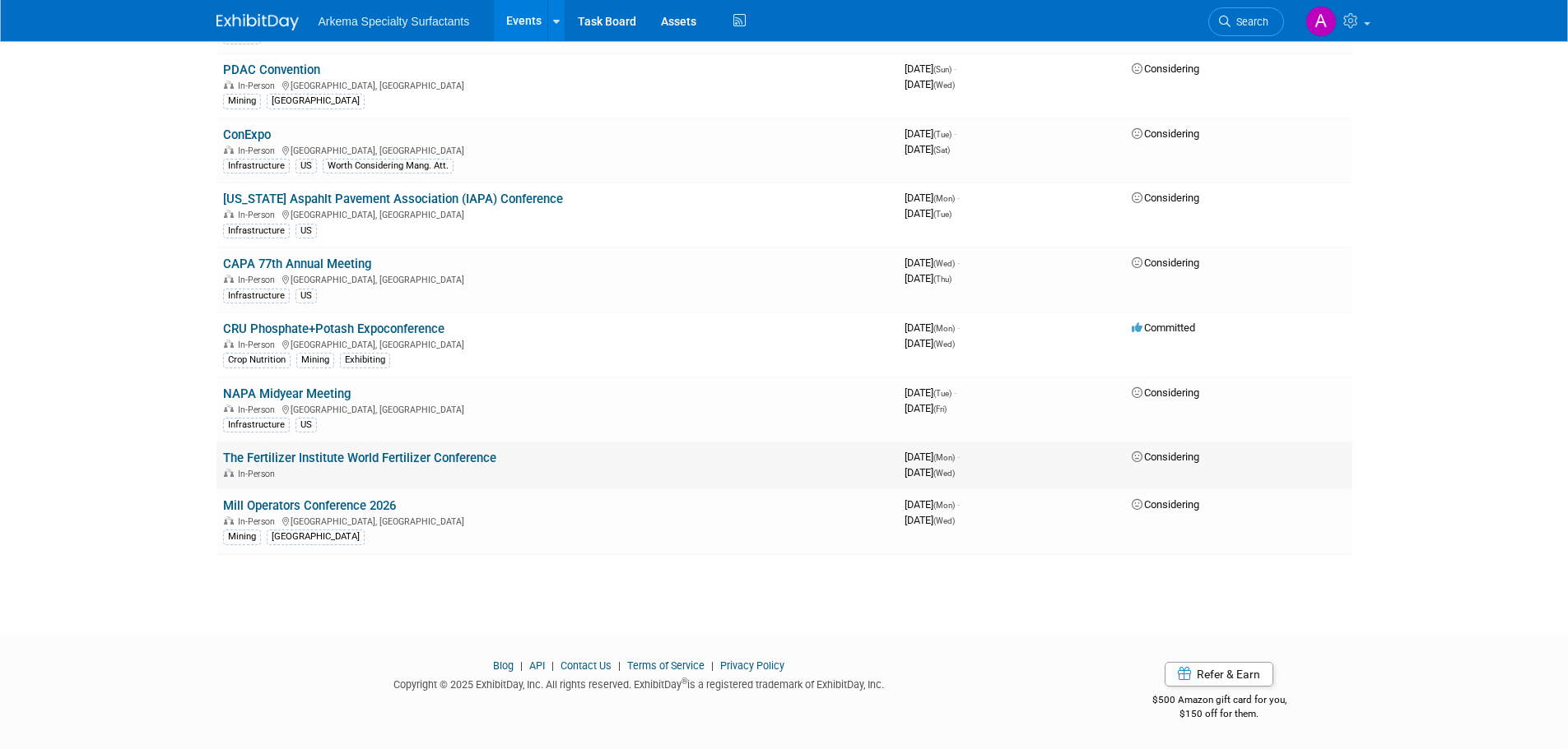
click at [431, 456] on link "The Fertilizer Institute World Fertilizer Conference" at bounding box center [359, 458] width 273 height 15
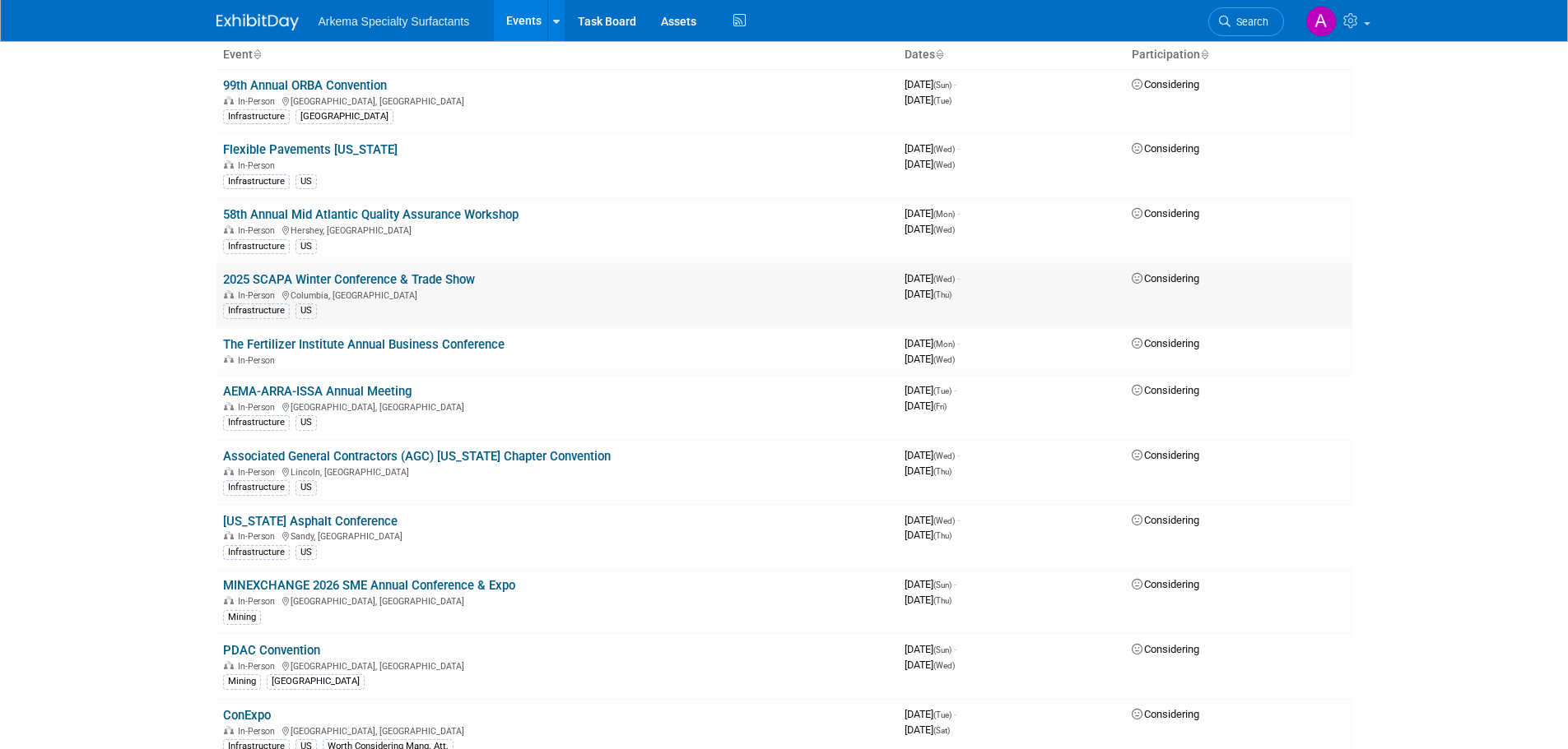
scroll to position [0, 0]
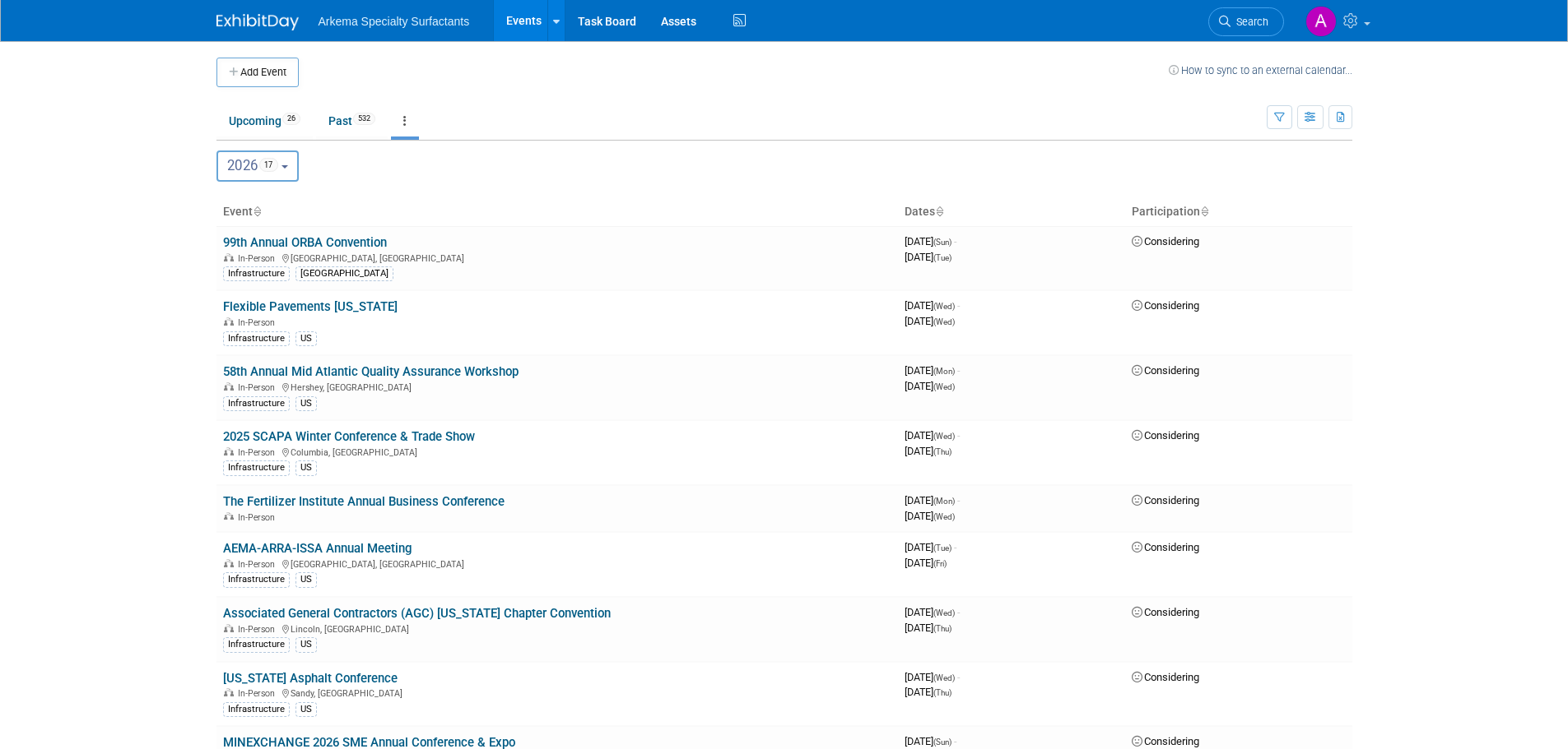
click at [1241, 21] on span "Search" at bounding box center [1249, 21] width 38 height 12
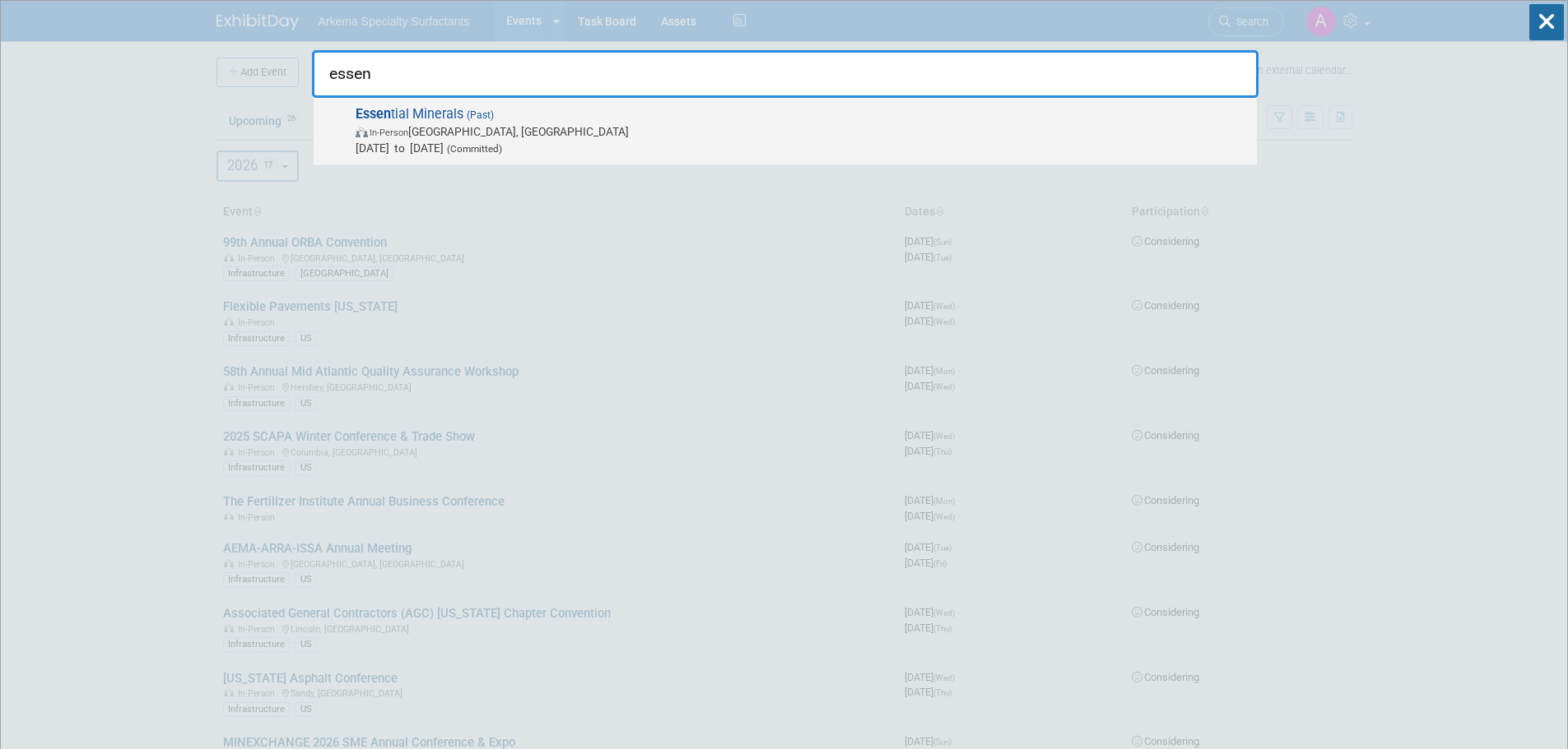
type input "essen"
click at [476, 131] on span "In-Person Monterey, CA" at bounding box center [801, 132] width 893 height 16
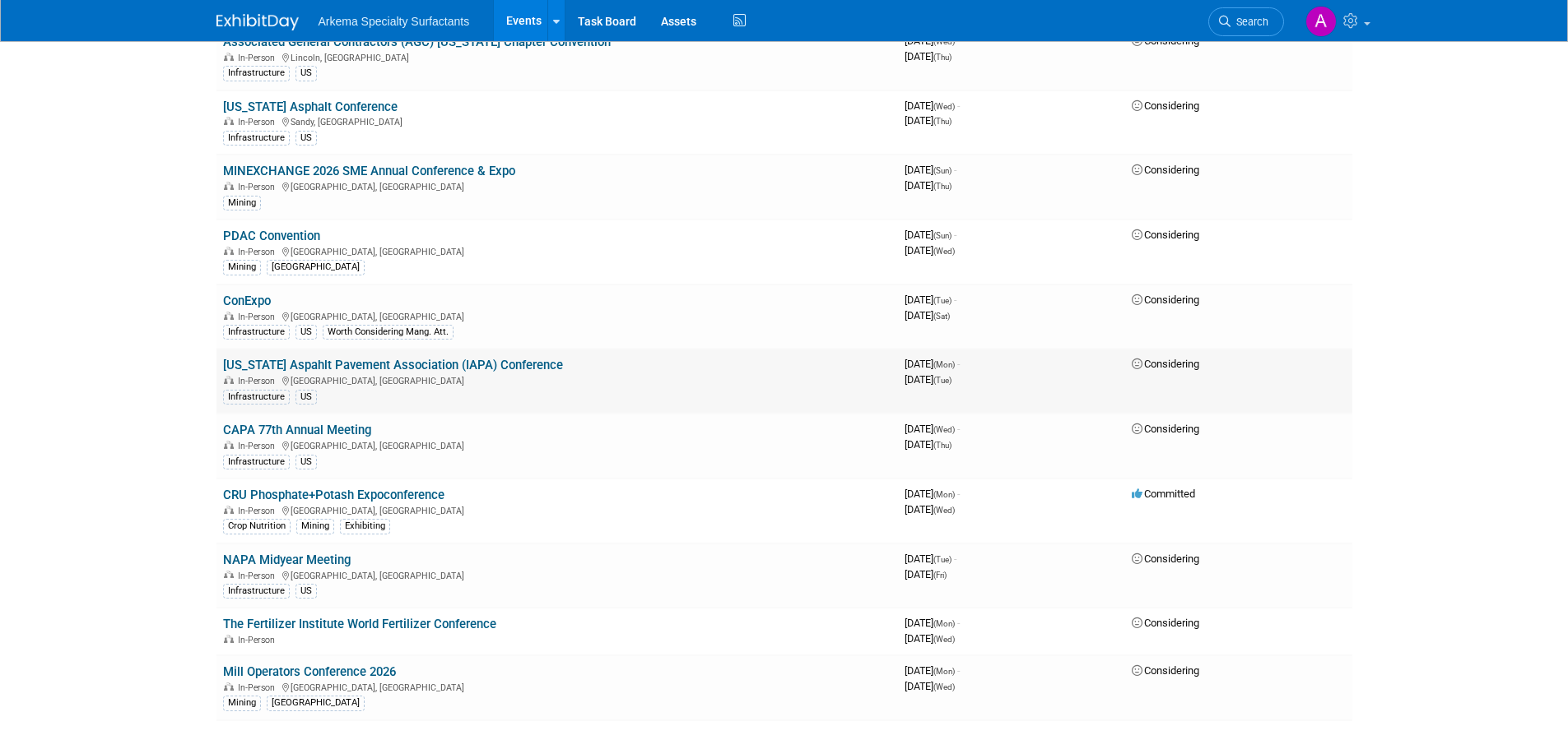
scroll to position [656, 0]
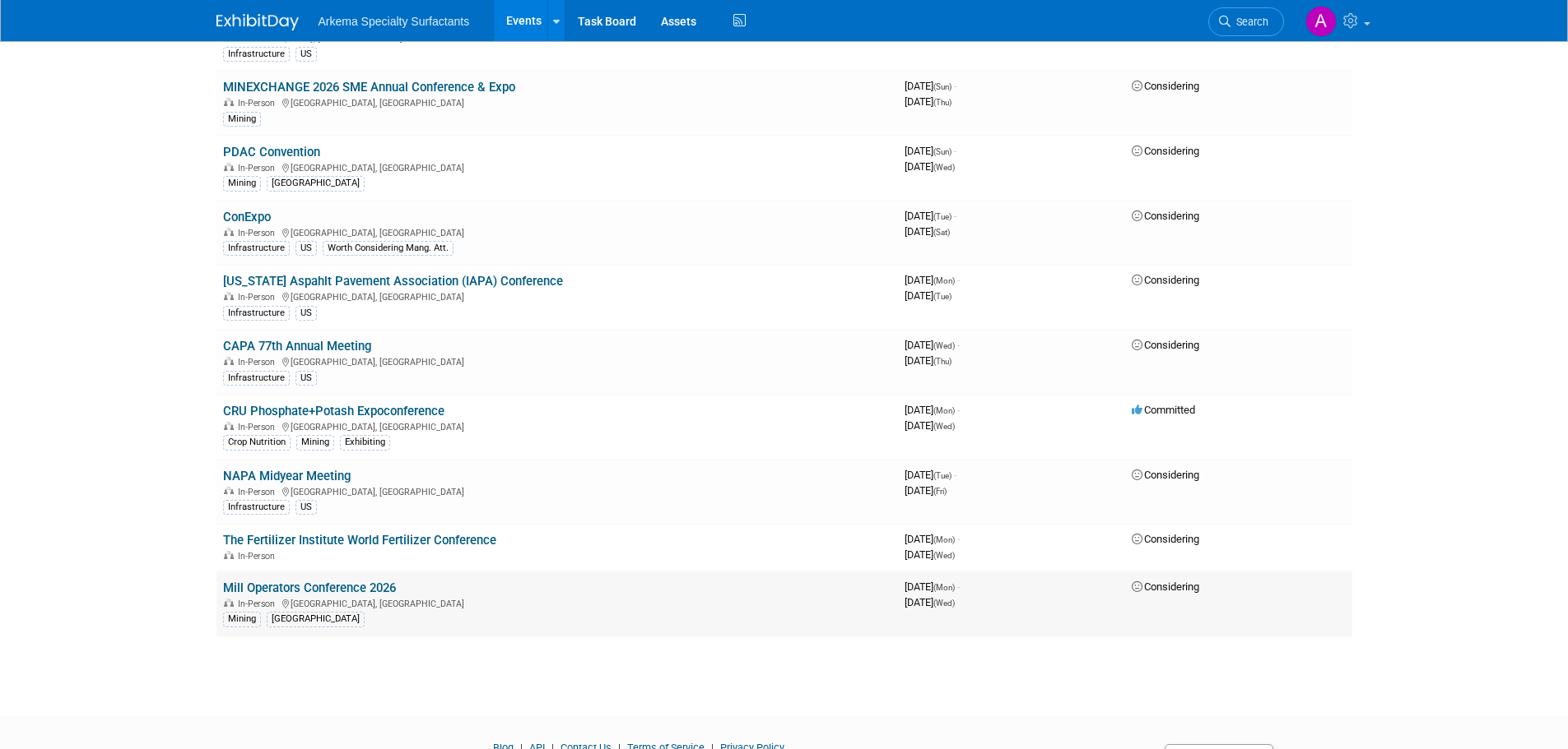
click at [359, 589] on link "Mill Operators Conference 2026" at bounding box center [310, 588] width 173 height 15
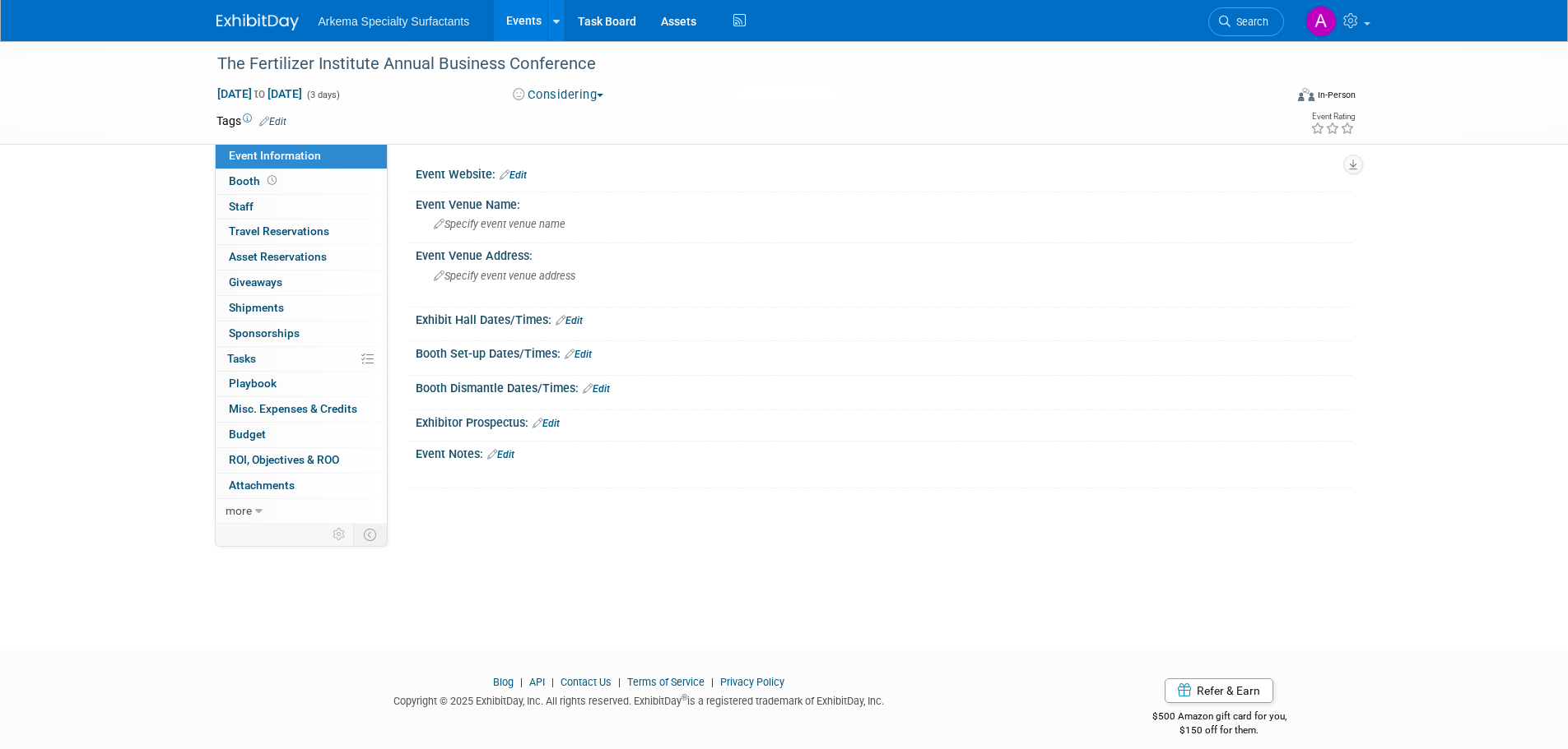
click at [279, 117] on link "Edit" at bounding box center [272, 122] width 27 height 12
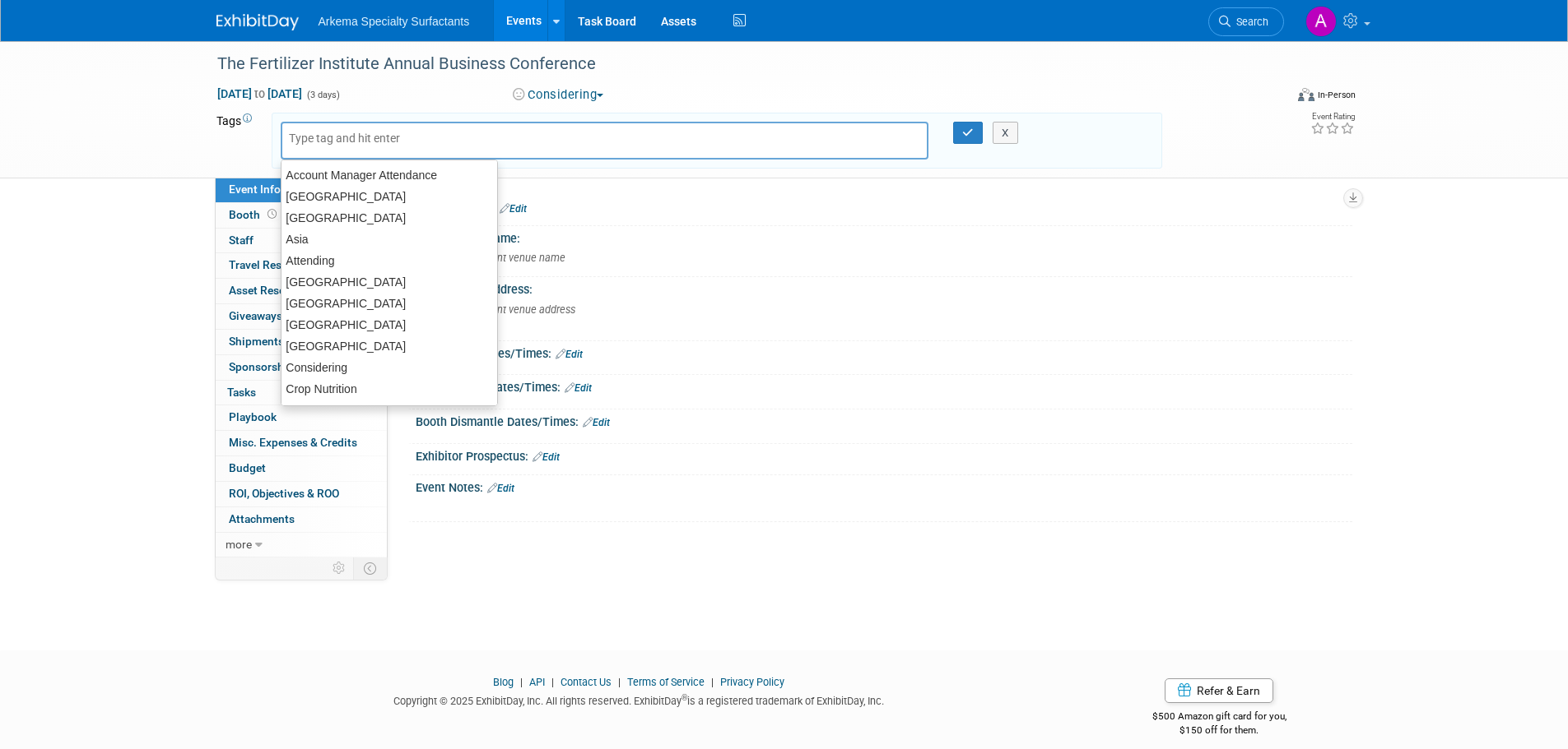
click at [328, 133] on input "text" at bounding box center [354, 138] width 132 height 16
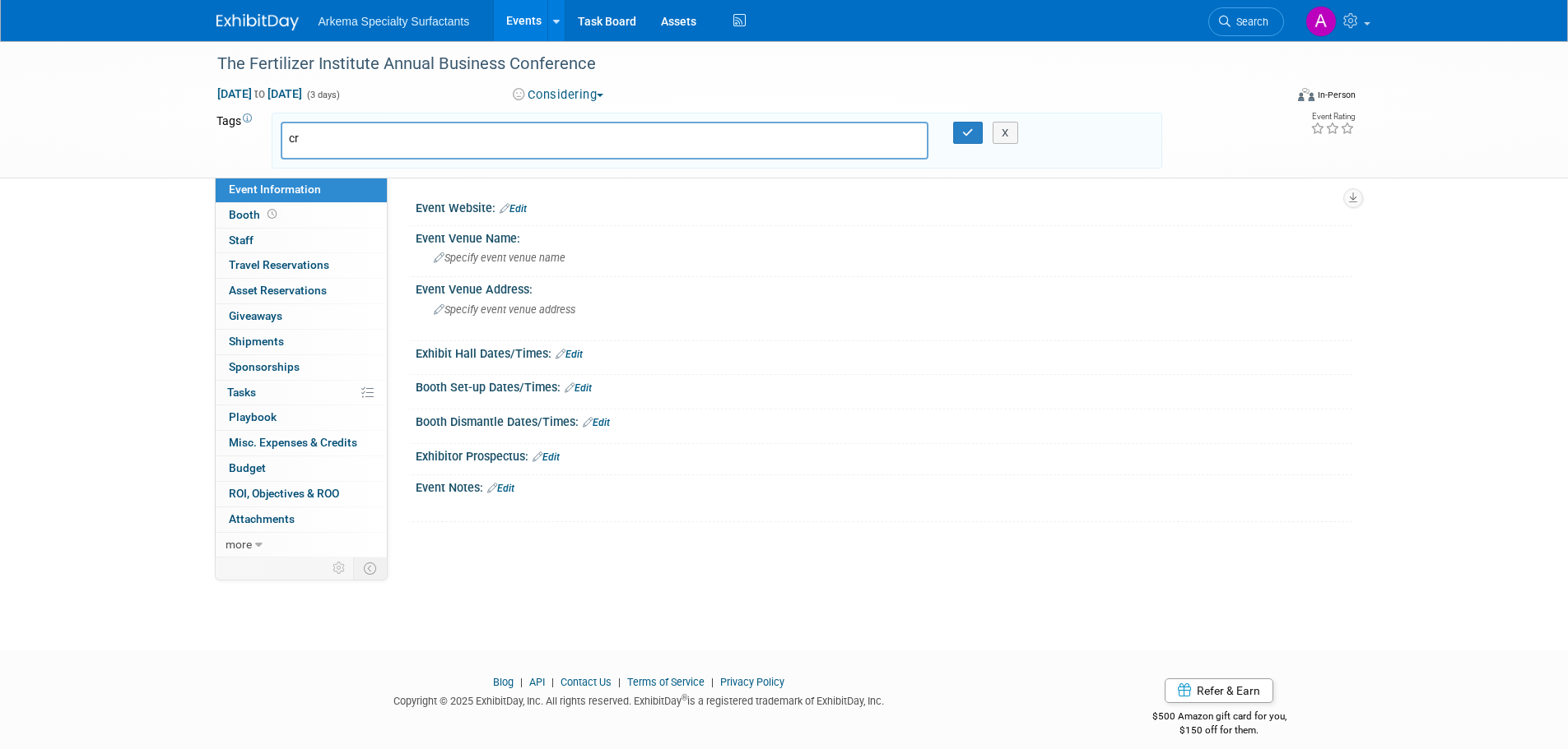
type input "c"
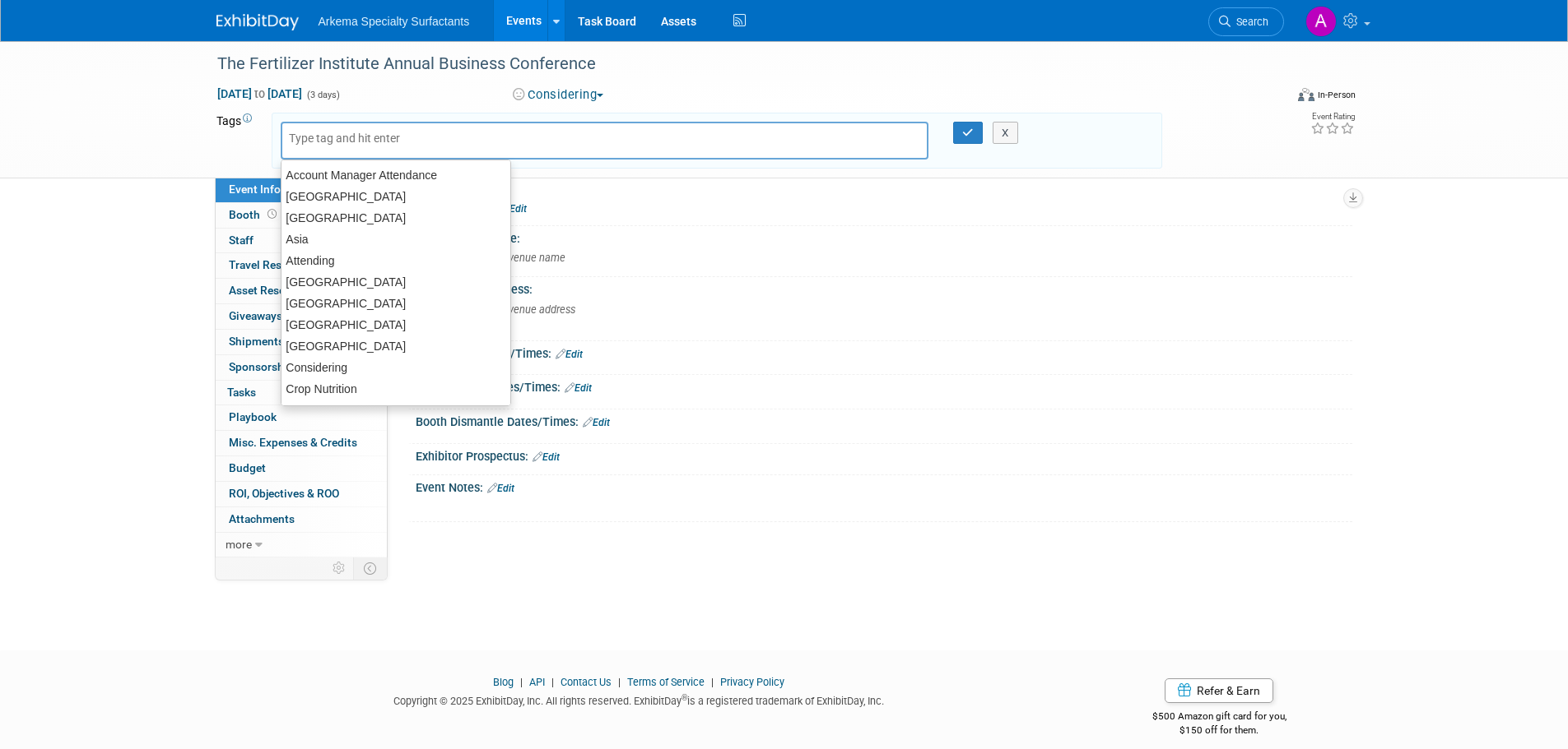
type input "C"
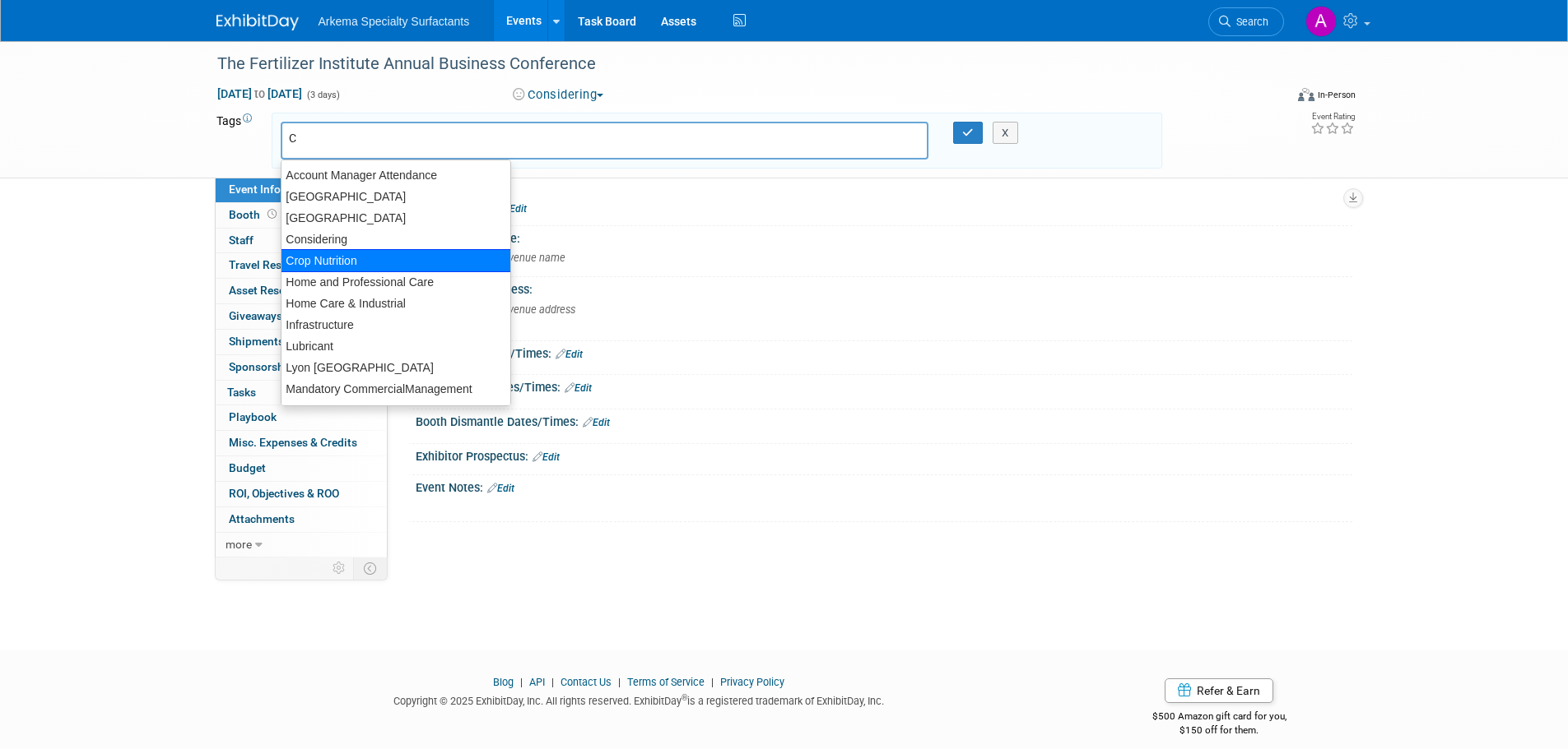
click at [367, 262] on div "Crop Nutrition" at bounding box center [396, 260] width 231 height 23
type input "Crop Nutrition"
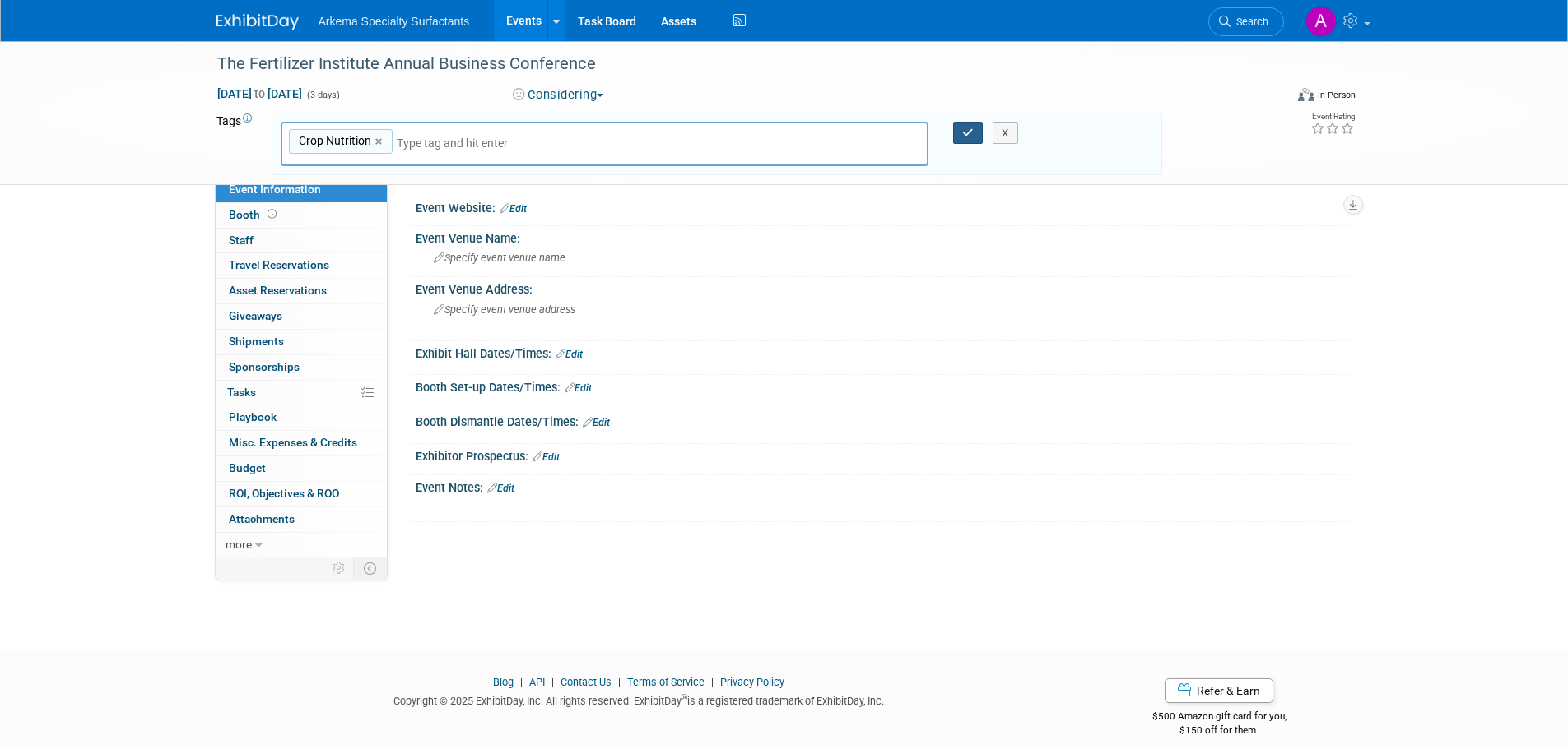
click at [972, 133] on icon "button" at bounding box center [968, 133] width 12 height 11
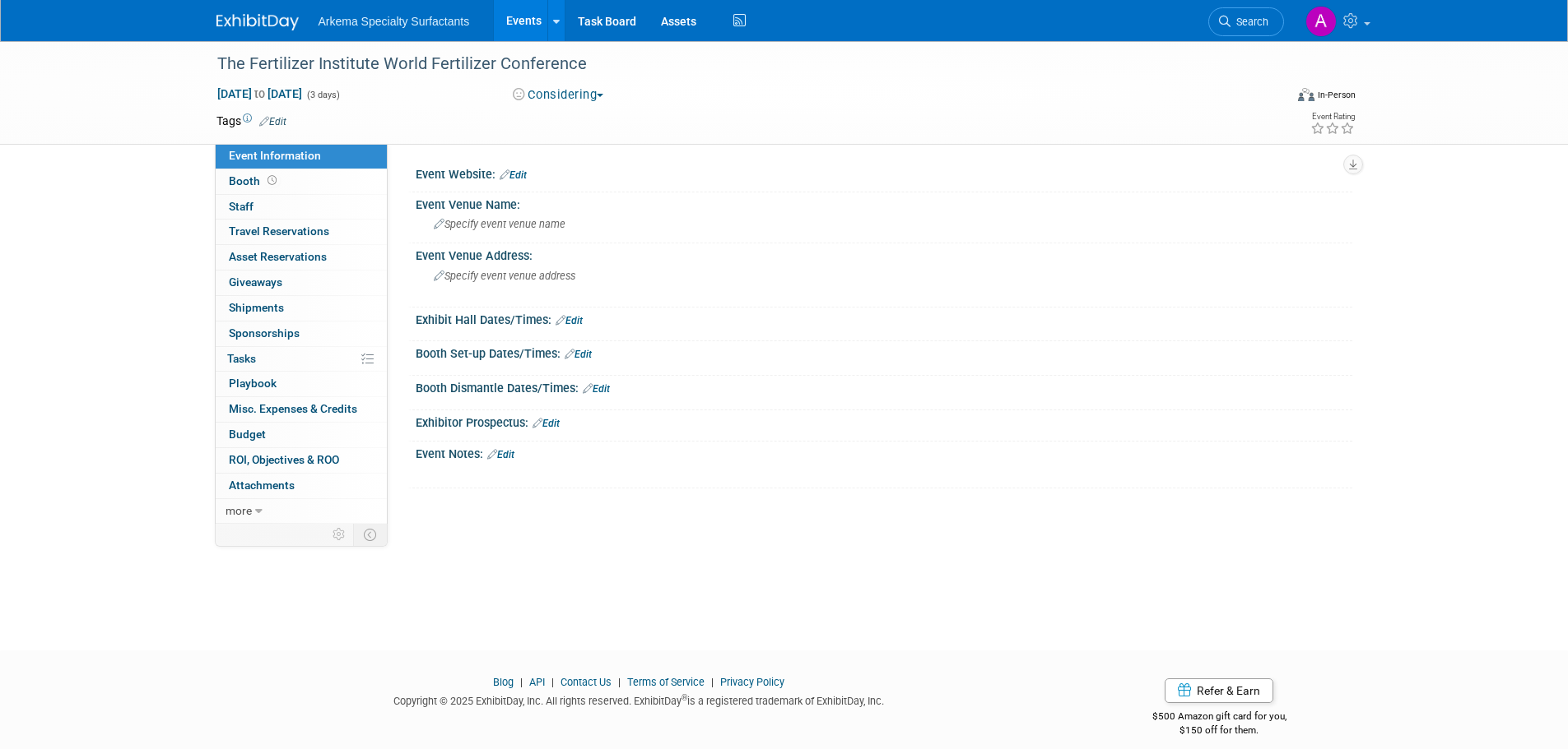
click at [280, 116] on link "Edit" at bounding box center [272, 122] width 27 height 12
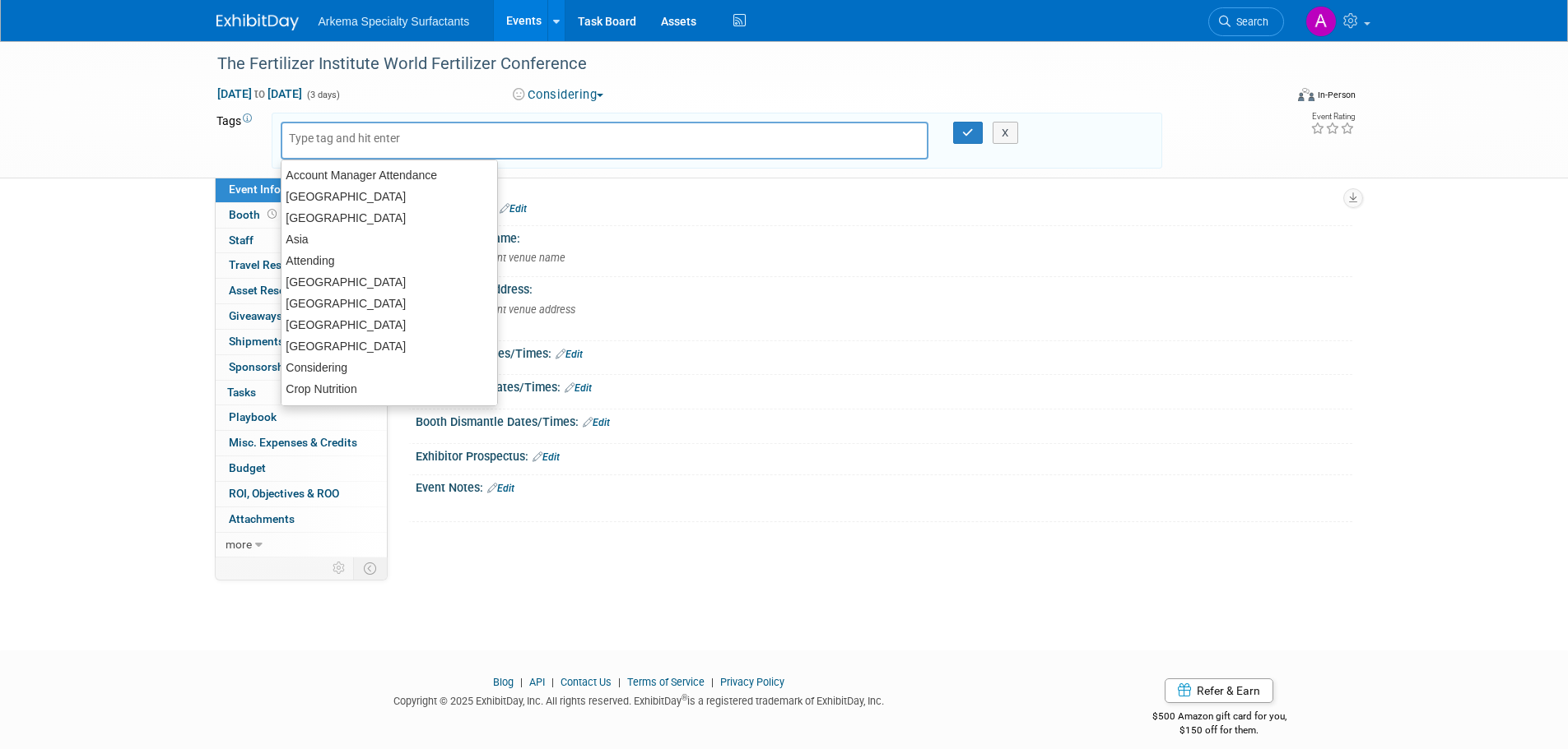
click at [366, 131] on input "text" at bounding box center [354, 138] width 132 height 16
click at [291, 380] on div "Crop Nutrition" at bounding box center [389, 389] width 218 height 23
type input "Crop Nutrition"
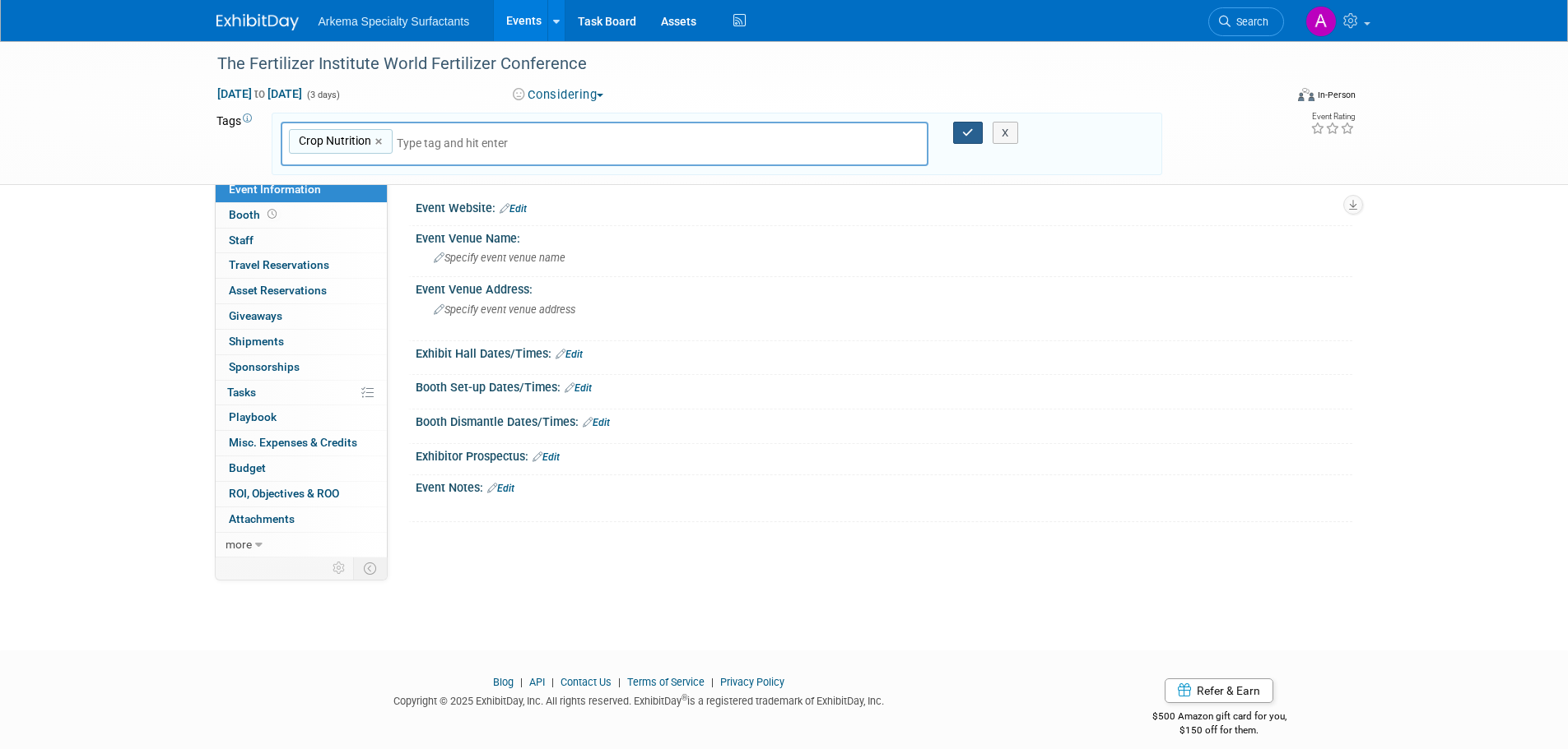
click at [967, 133] on icon "button" at bounding box center [968, 133] width 12 height 11
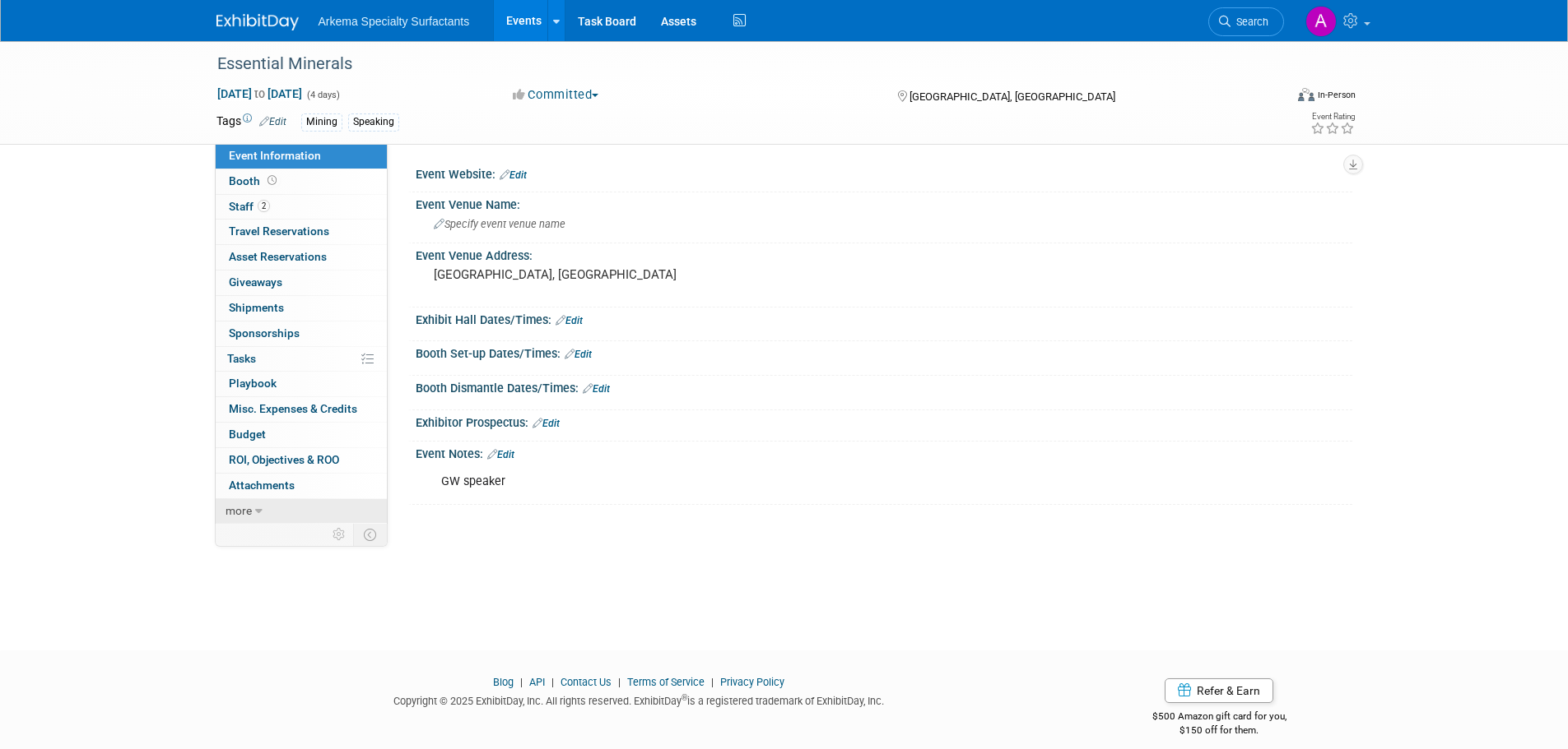
click at [258, 508] on icon at bounding box center [258, 512] width 7 height 12
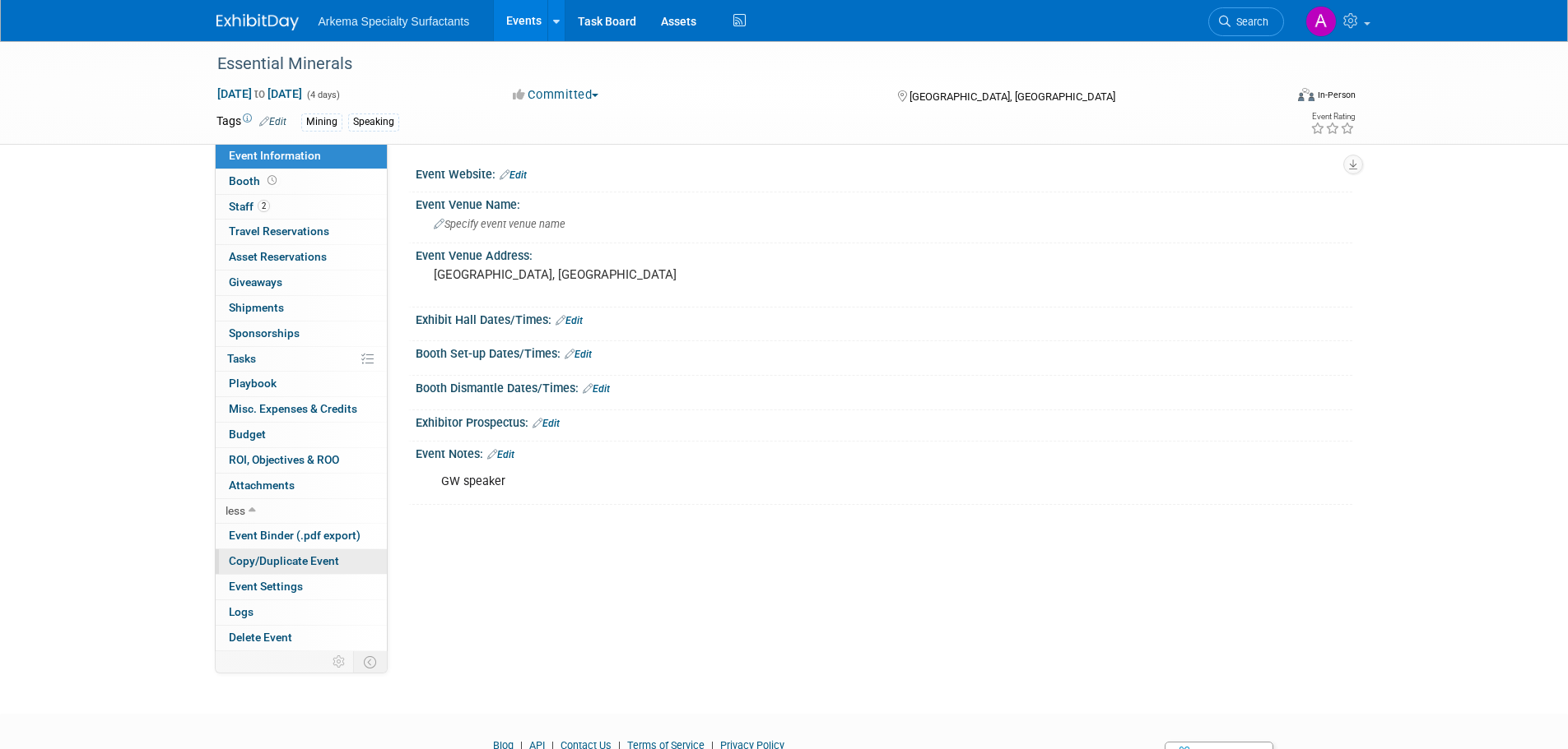
click at [317, 560] on span "Copy/Duplicate Event" at bounding box center [284, 561] width 110 height 13
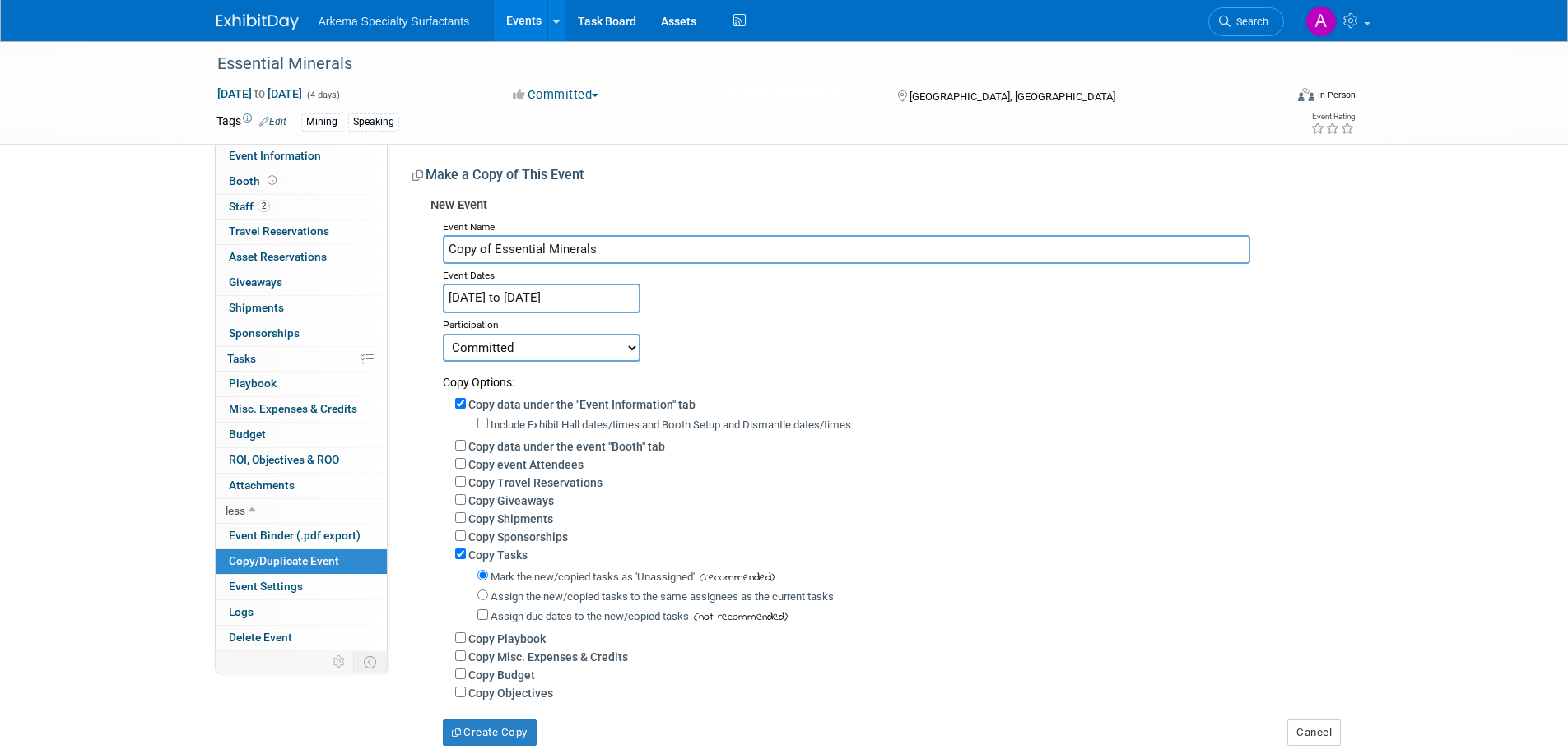
drag, startPoint x: 492, startPoint y: 247, endPoint x: 428, endPoint y: 246, distance: 64.0
click at [428, 246] on div "New Event Event Name Copy of Essential Minerals Event Dates [DATE] to [DATE] Du…" at bounding box center [876, 468] width 927 height 556
type input "Essential Minerals"
click at [616, 295] on input "[DATE] to [DATE]" at bounding box center [542, 297] width 198 height 29
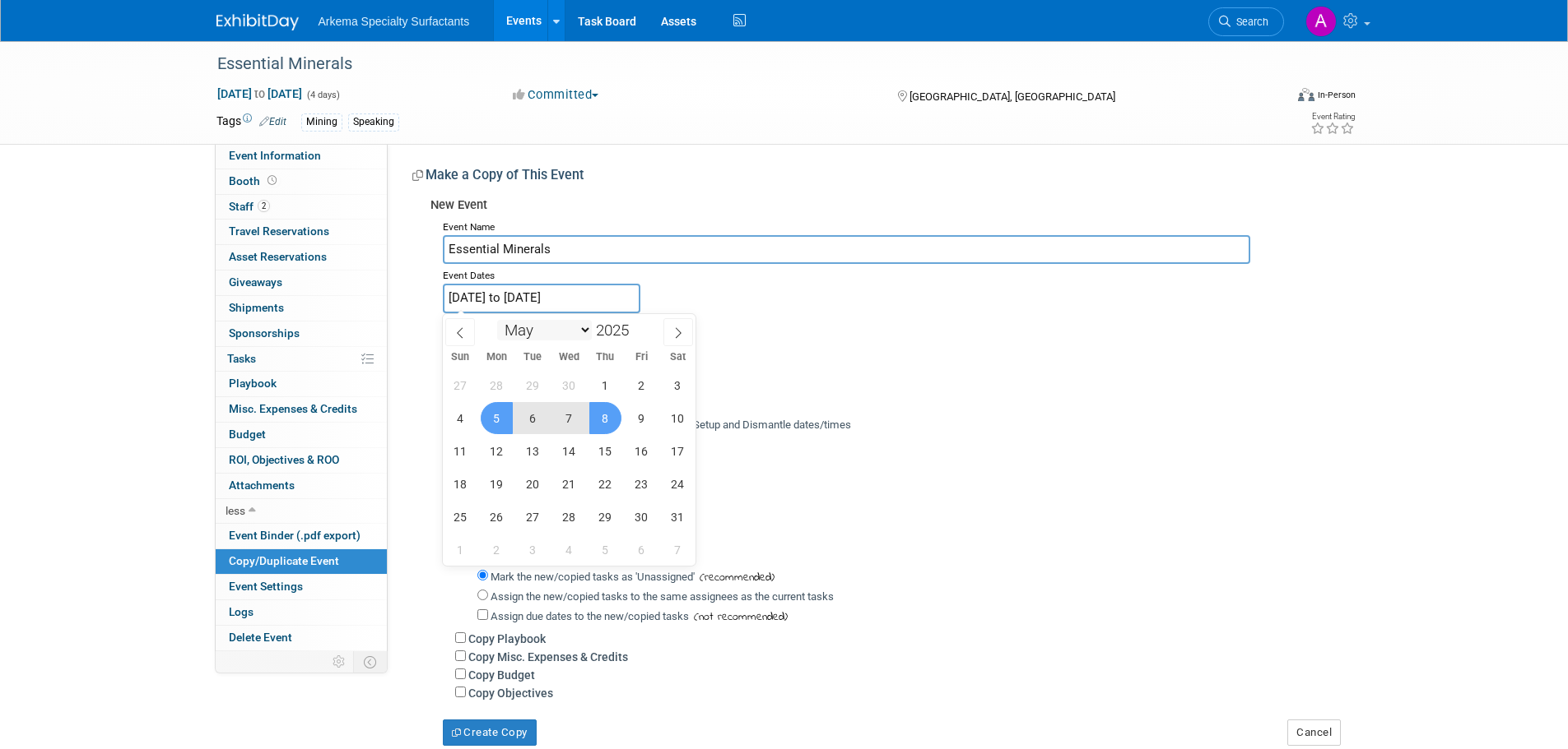
click at [584, 324] on select "January February March April May June July August September October November De…" at bounding box center [544, 330] width 95 height 21
click at [572, 329] on select "January February March April May June July August September October November De…" at bounding box center [544, 330] width 95 height 21
click at [638, 330] on span at bounding box center [636, 335] width 12 height 10
click at [640, 337] on span at bounding box center [636, 335] width 12 height 10
click at [637, 325] on span at bounding box center [636, 325] width 12 height 10
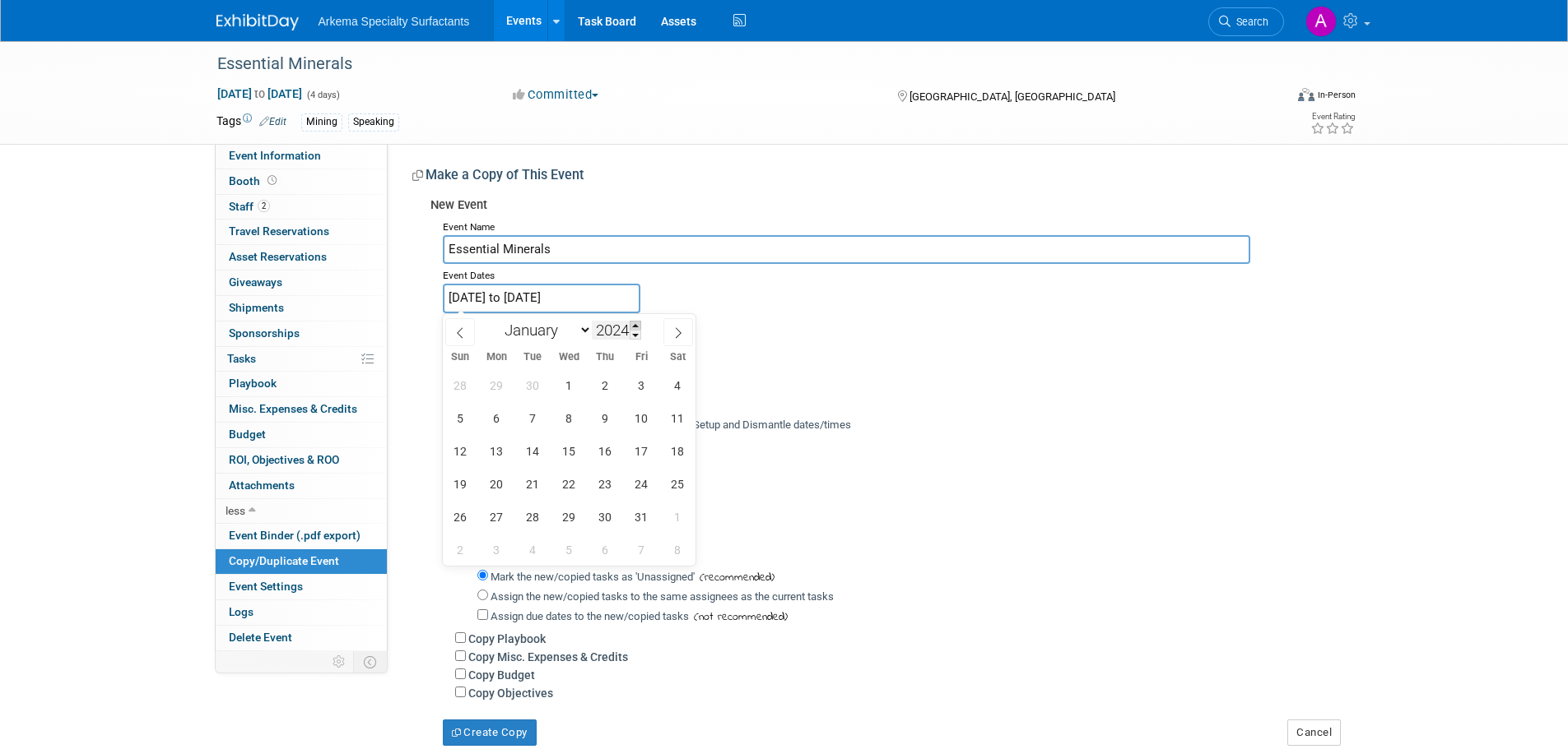
click at [637, 325] on span at bounding box center [636, 325] width 12 height 10
click at [640, 332] on span at bounding box center [636, 335] width 12 height 10
click at [636, 322] on span at bounding box center [636, 325] width 12 height 10
type input "2026"
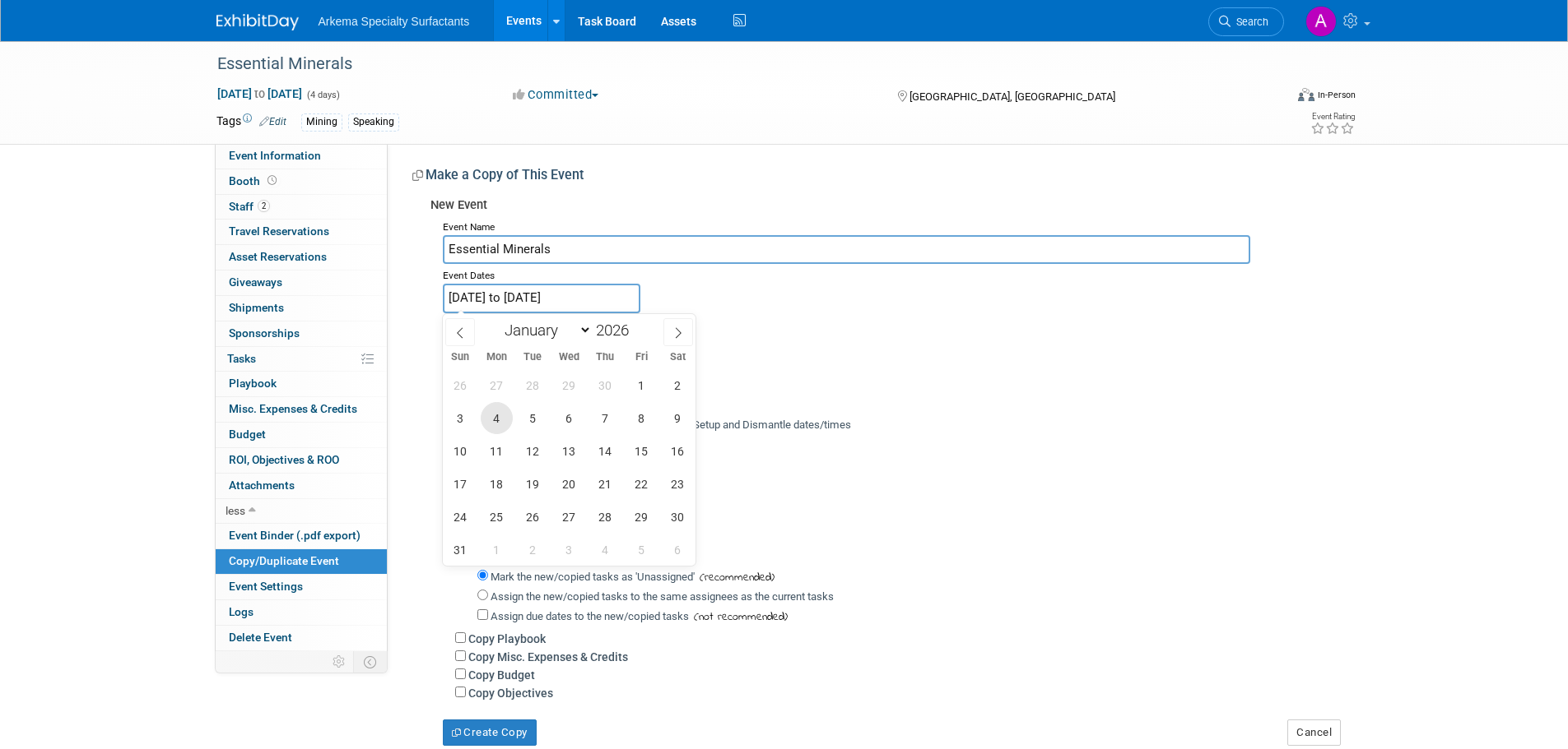
click at [493, 418] on span "4" at bounding box center [496, 418] width 32 height 32
click at [605, 417] on span "7" at bounding box center [605, 418] width 32 height 32
type input "May 4, 2026 to May 7, 2026"
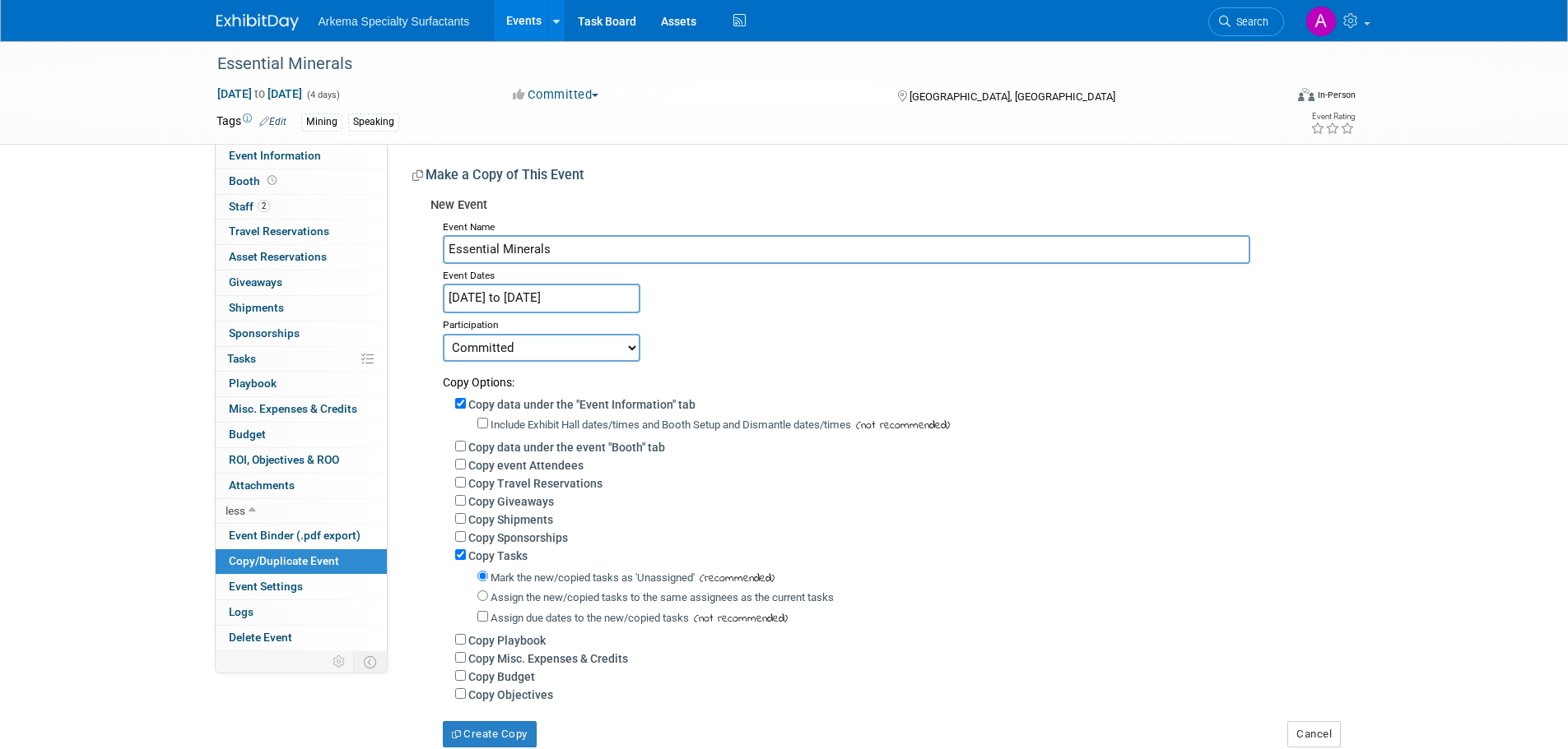
click at [631, 349] on select "Committed Considering Not Going" at bounding box center [542, 348] width 198 height 28
select select "2"
click at [443, 334] on select "Committed Considering Not Going" at bounding box center [542, 348] width 198 height 28
click at [263, 636] on span "Delete Event" at bounding box center [261, 638] width 63 height 13
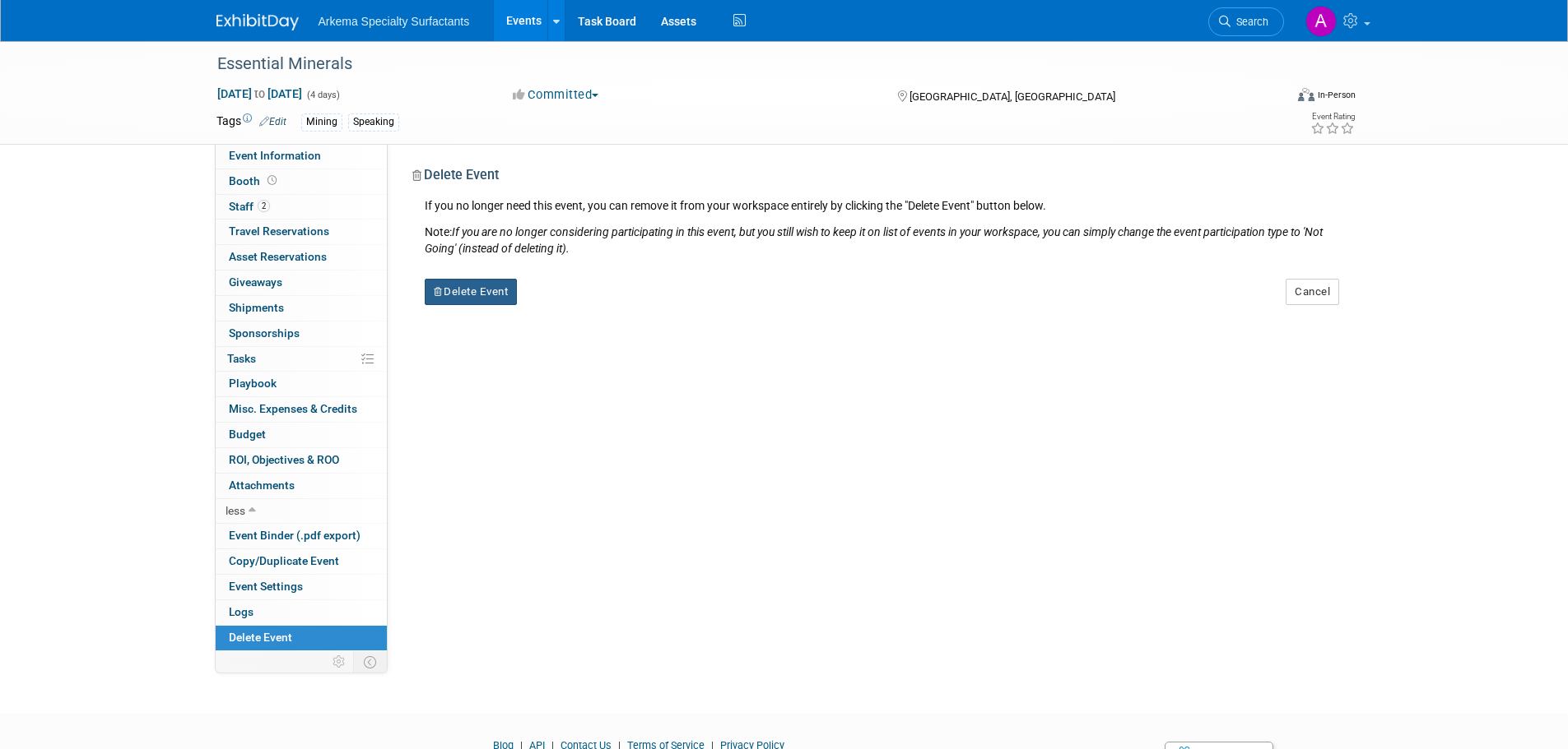
click at [490, 297] on button "Delete Event" at bounding box center [471, 292] width 93 height 26
click at [679, 363] on div "Event Website: Edit Event Venue Name: Specify event venue name Event Venue Addr…" at bounding box center [870, 398] width 965 height 508
click at [633, 309] on link "No" at bounding box center [628, 305] width 43 height 26
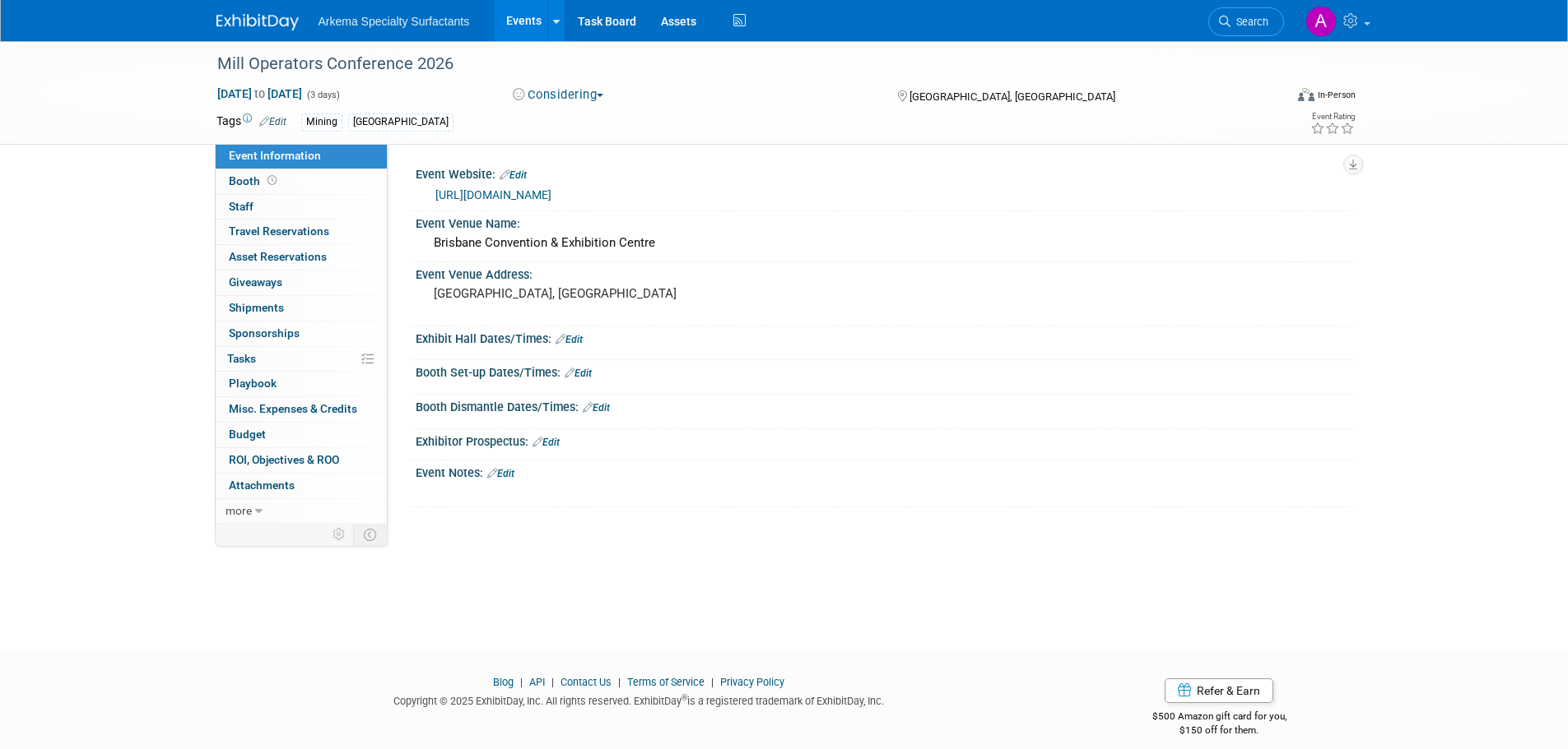
click at [552, 189] on link "[URL][DOMAIN_NAME]" at bounding box center [493, 195] width 116 height 13
